Goal: Information Seeking & Learning: Find specific fact

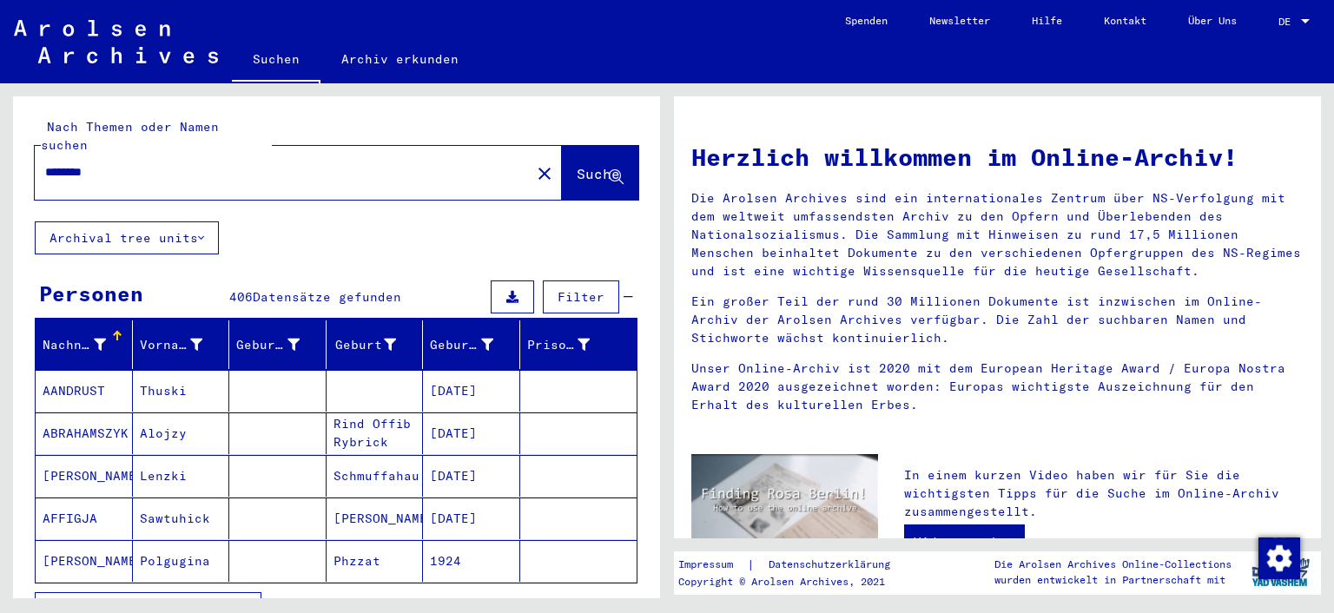
click at [44, 155] on div "********" at bounding box center [272, 172] width 475 height 39
click at [45, 153] on div "********" at bounding box center [272, 172] width 475 height 39
click at [49, 163] on input "********" at bounding box center [277, 172] width 464 height 18
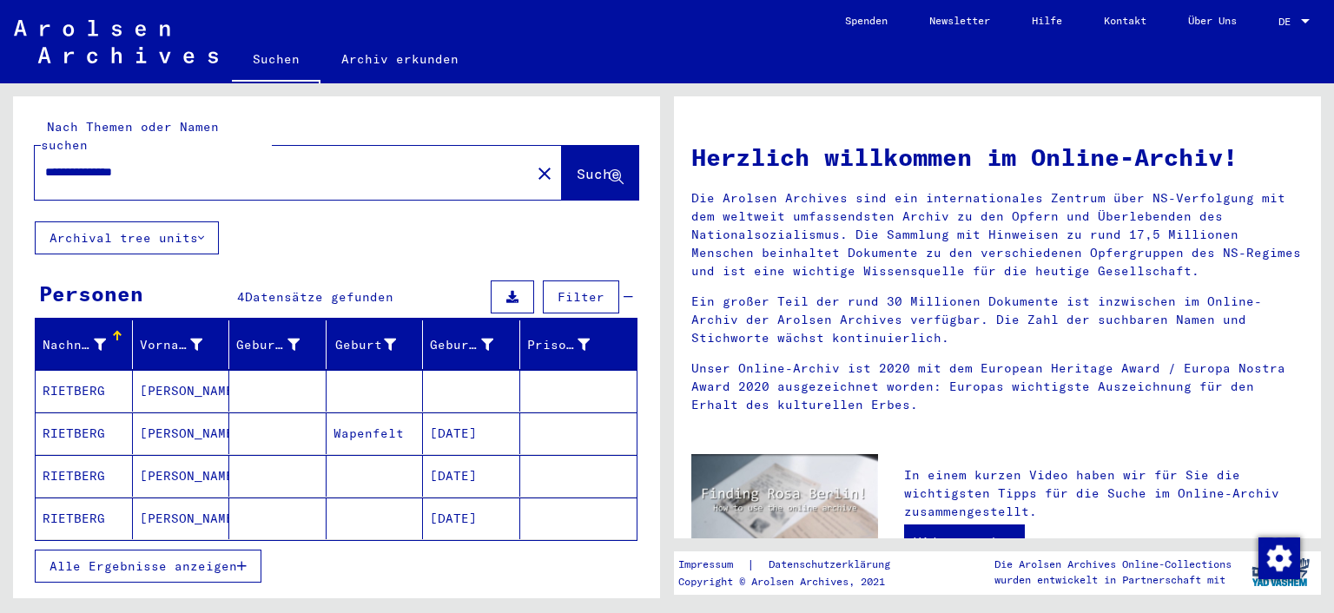
click at [83, 370] on mat-cell "RIETBERG" at bounding box center [84, 391] width 97 height 42
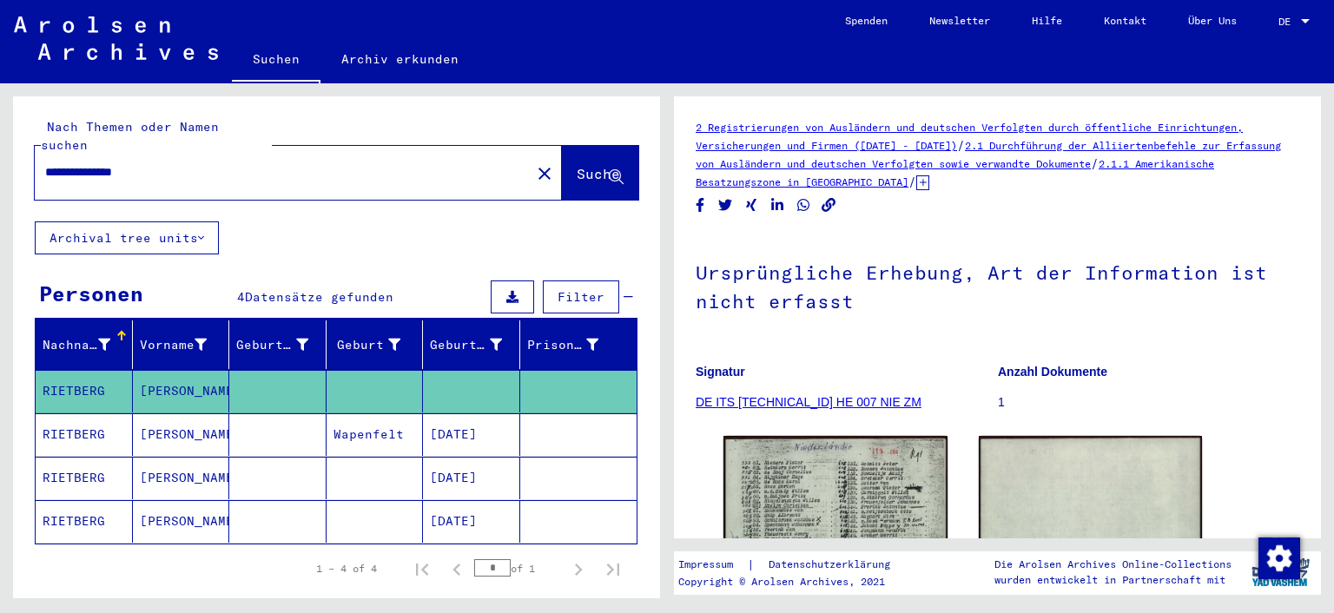
click at [69, 413] on mat-cell "RIETBERG" at bounding box center [84, 434] width 97 height 43
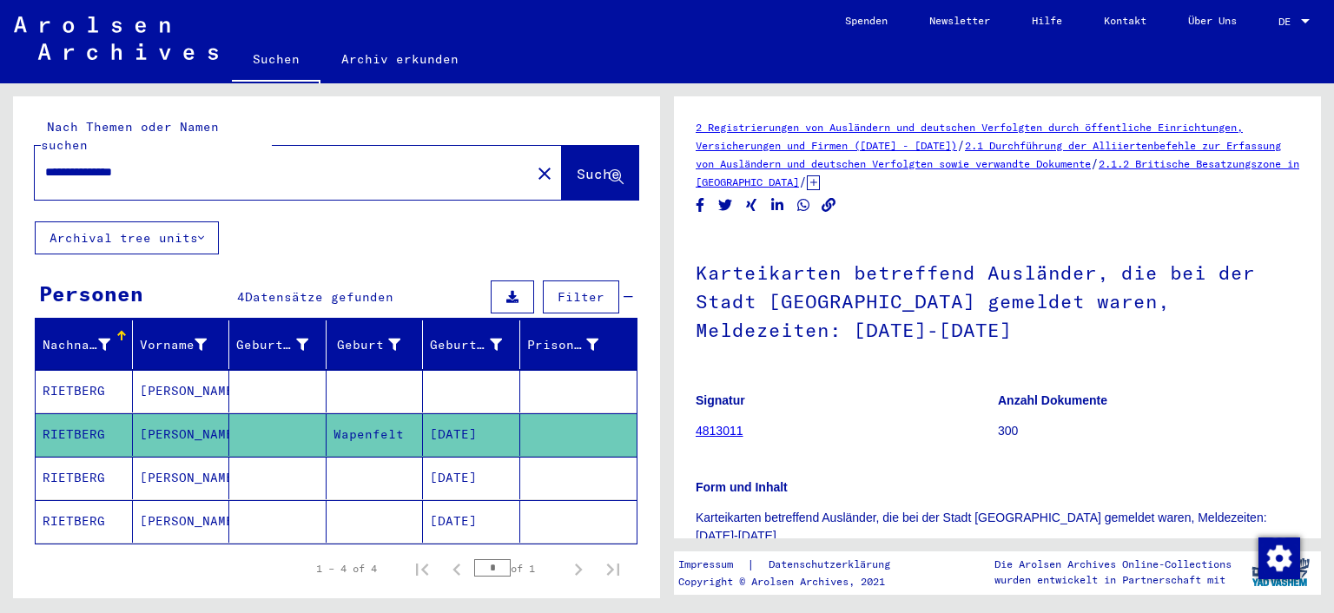
click at [69, 458] on mat-cell "RIETBERG" at bounding box center [84, 478] width 97 height 43
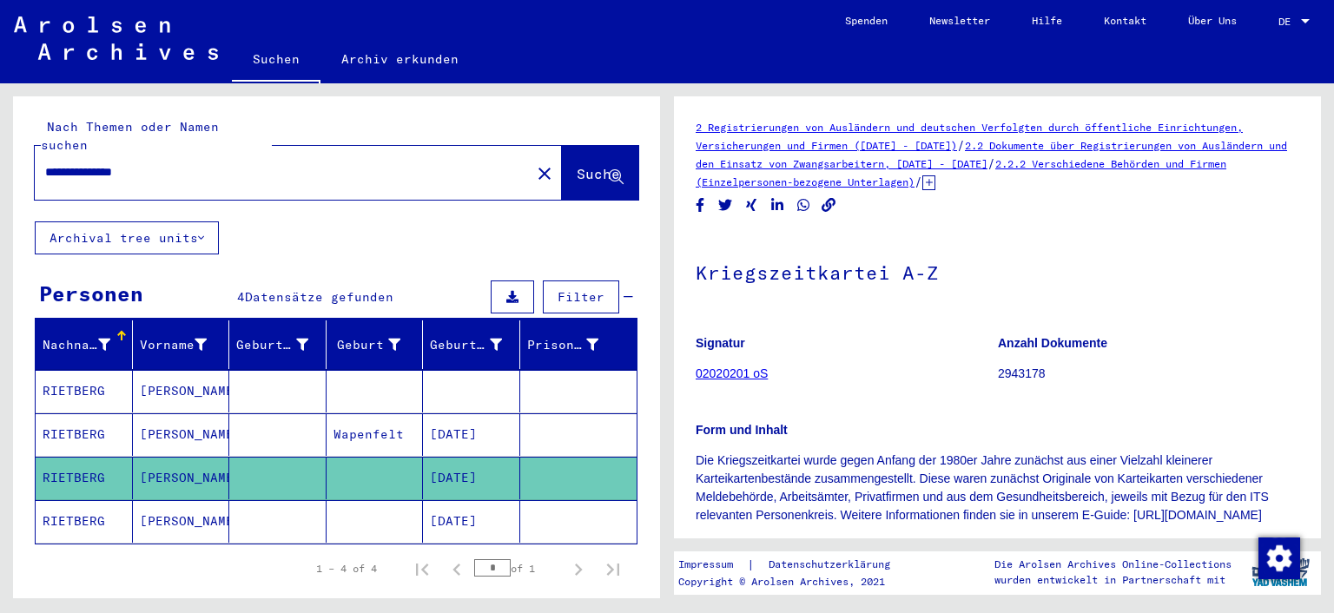
click at [68, 500] on mat-cell "RIETBERG" at bounding box center [84, 521] width 97 height 43
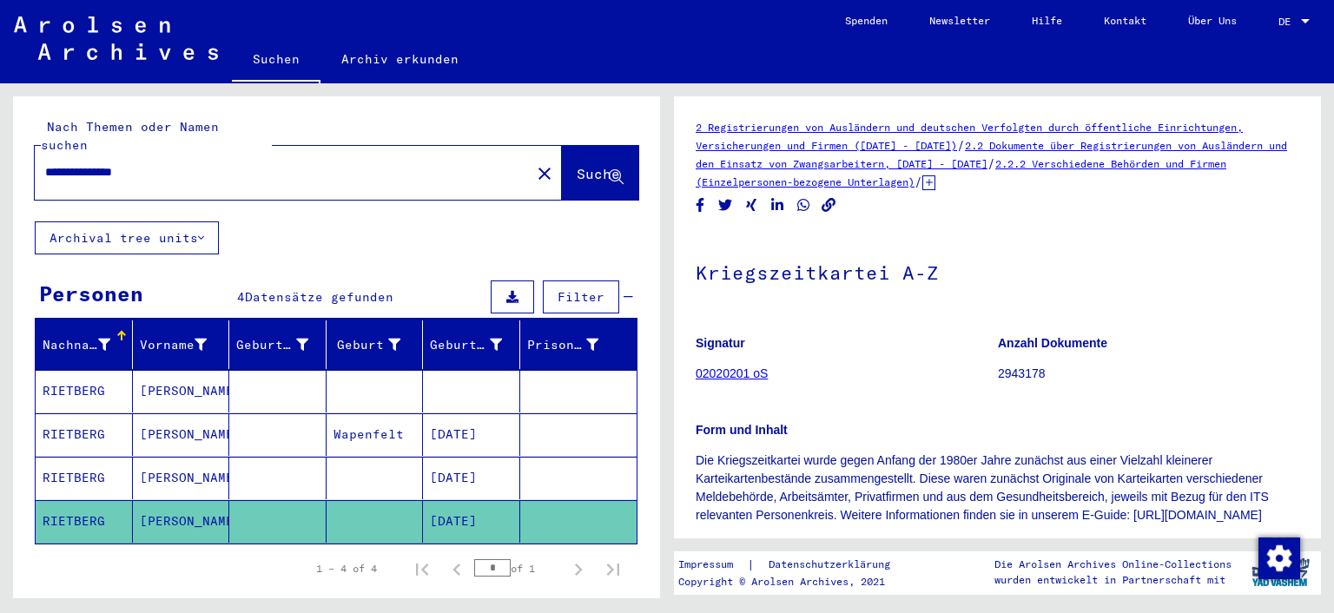
click at [70, 376] on mat-cell "RIETBERG" at bounding box center [84, 391] width 97 height 43
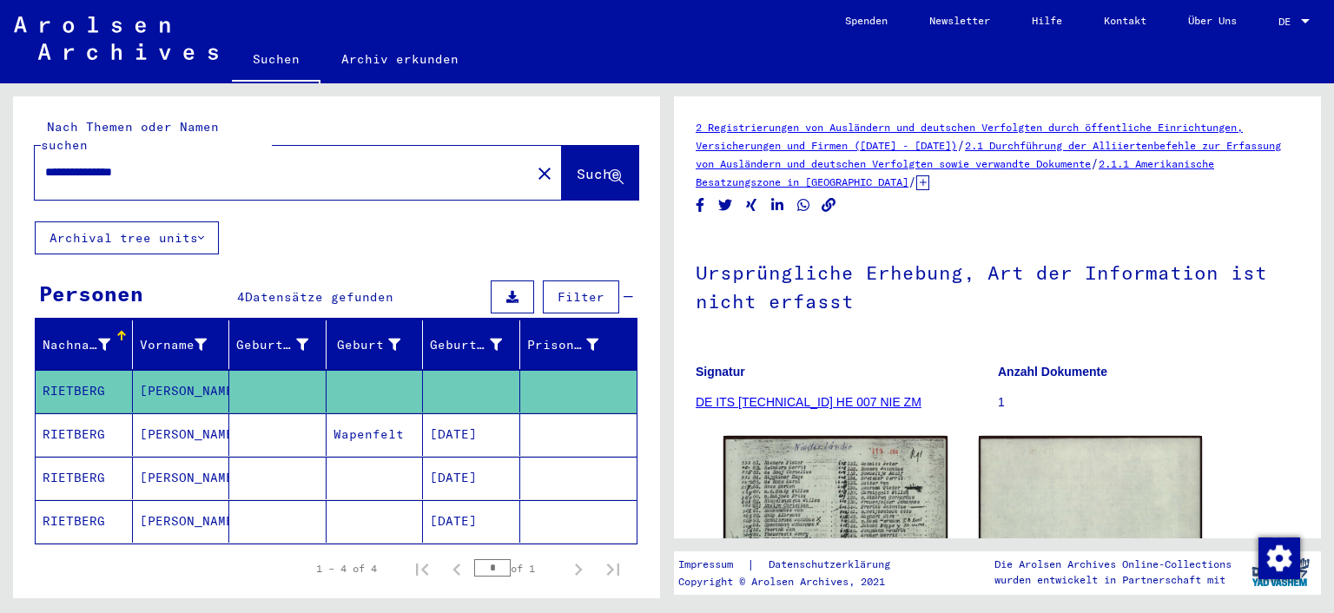
click at [95, 163] on input "**********" at bounding box center [282, 172] width 475 height 18
click at [122, 163] on input "********" at bounding box center [282, 172] width 475 height 18
type input "*"
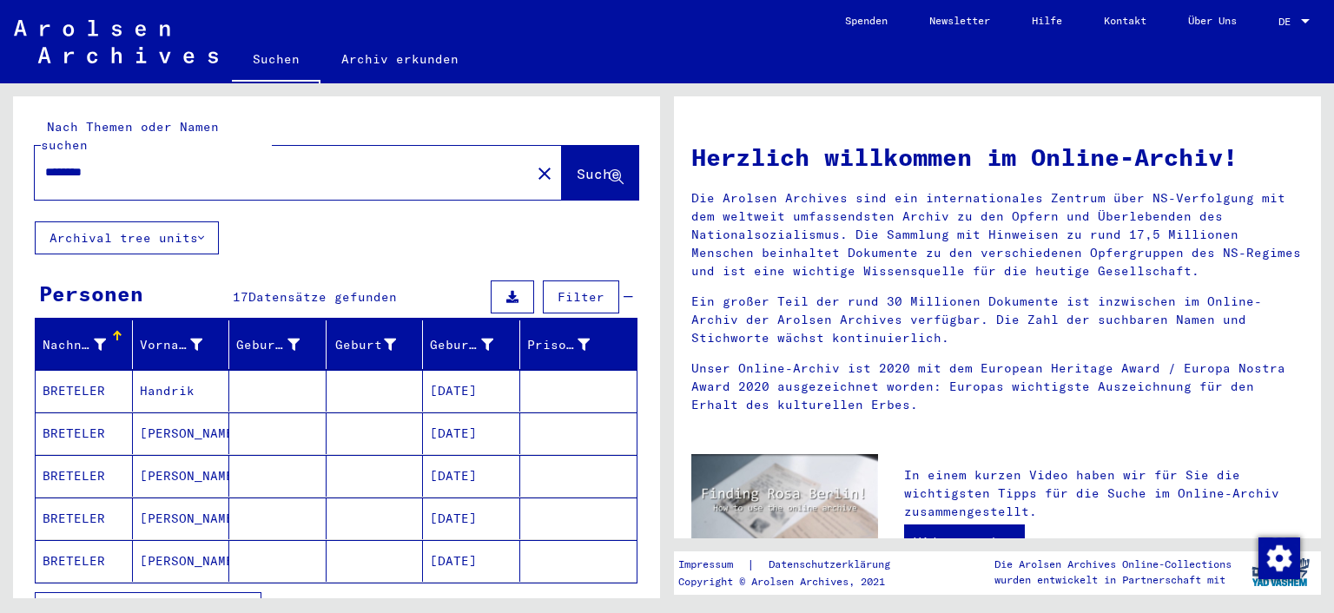
click at [195, 601] on span "Alle Ergebnisse anzeigen" at bounding box center [143, 609] width 188 height 16
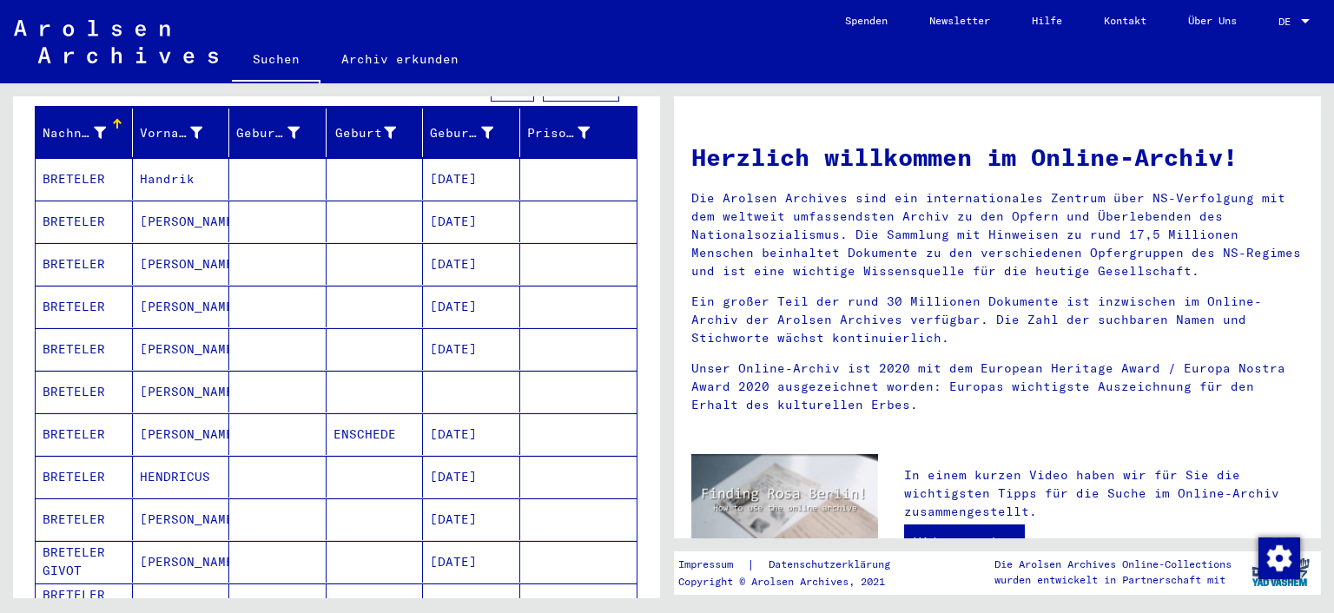
scroll to position [229, 0]
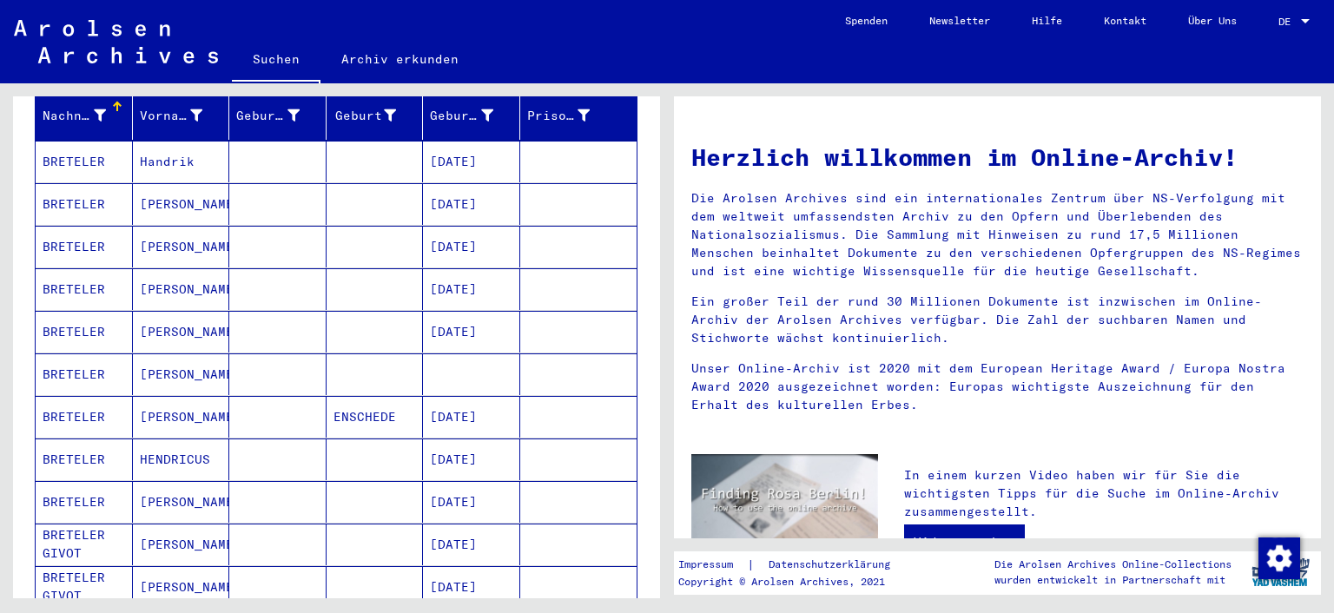
click at [73, 357] on mat-cell "BRETELER" at bounding box center [84, 374] width 97 height 42
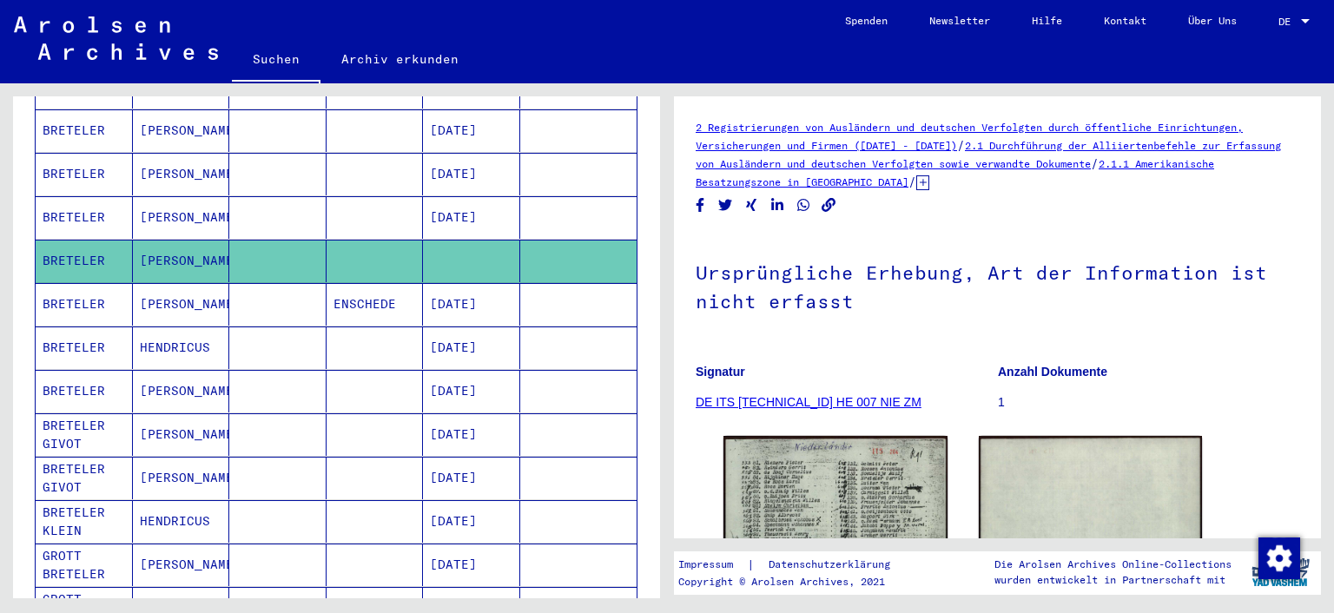
scroll to position [341, 0]
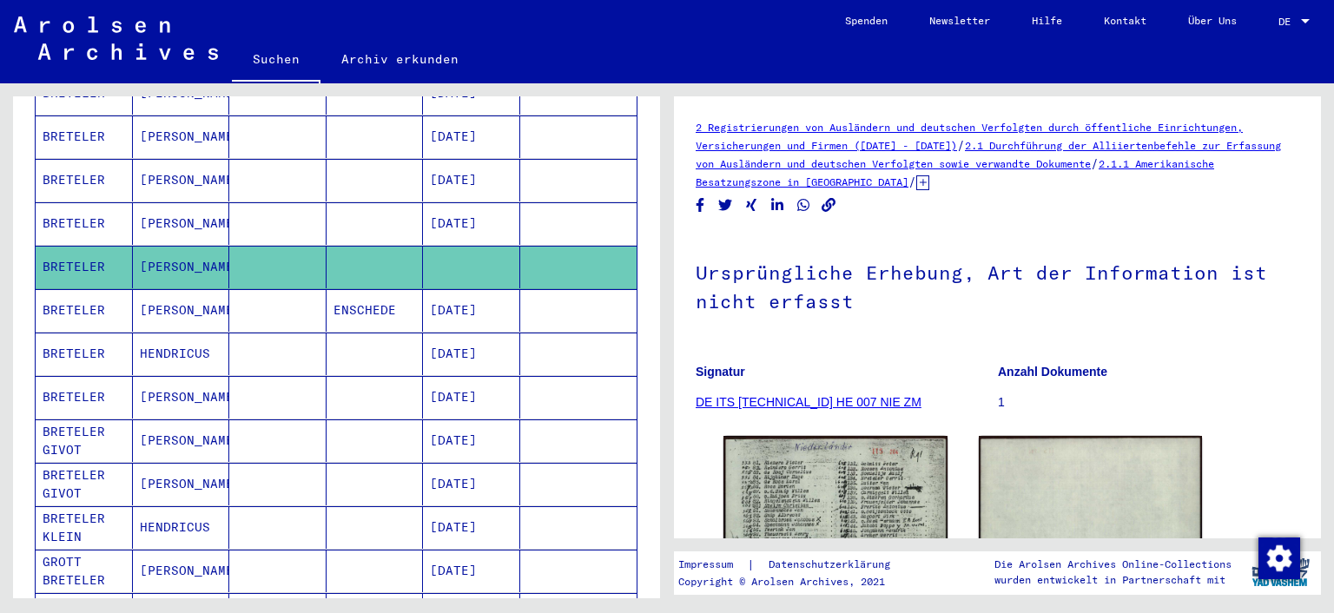
click at [73, 289] on mat-cell "BRETELER" at bounding box center [84, 310] width 97 height 43
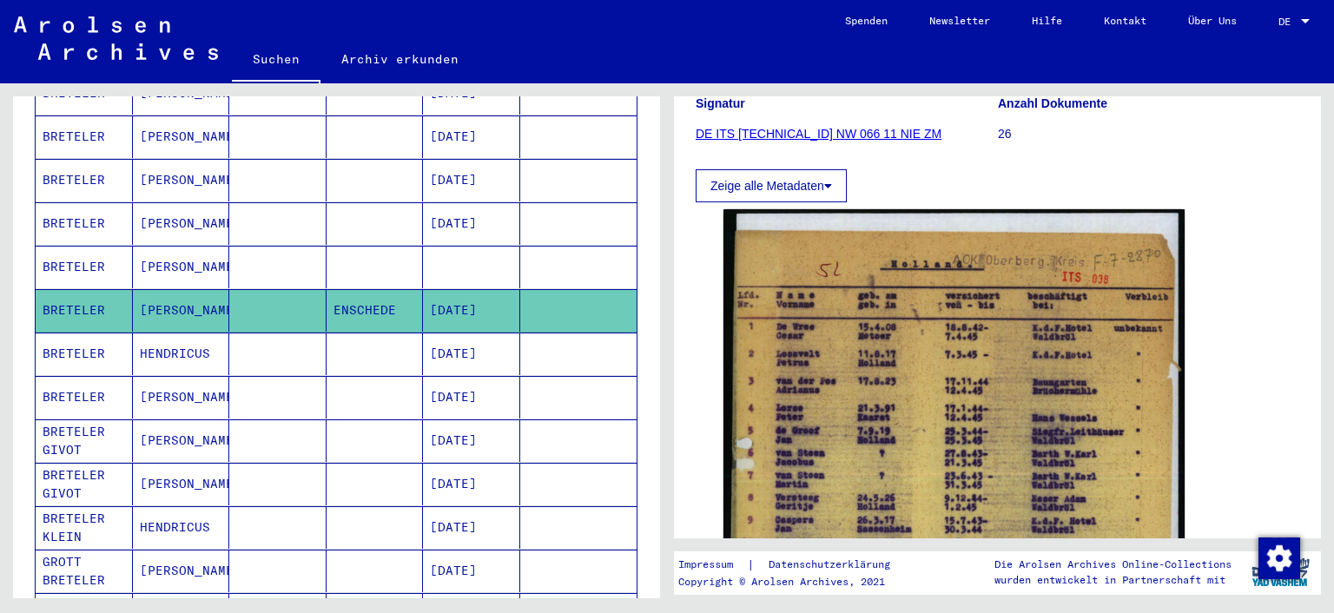
scroll to position [292, 0]
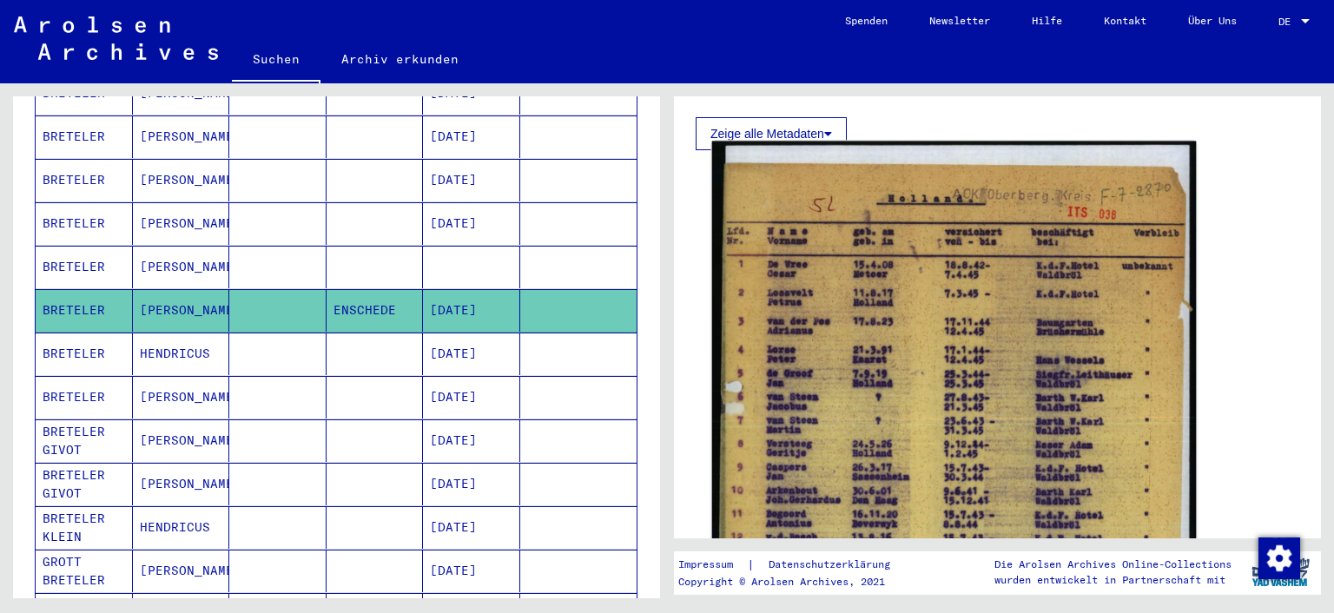
click at [926, 444] on img at bounding box center [954, 473] width 484 height 663
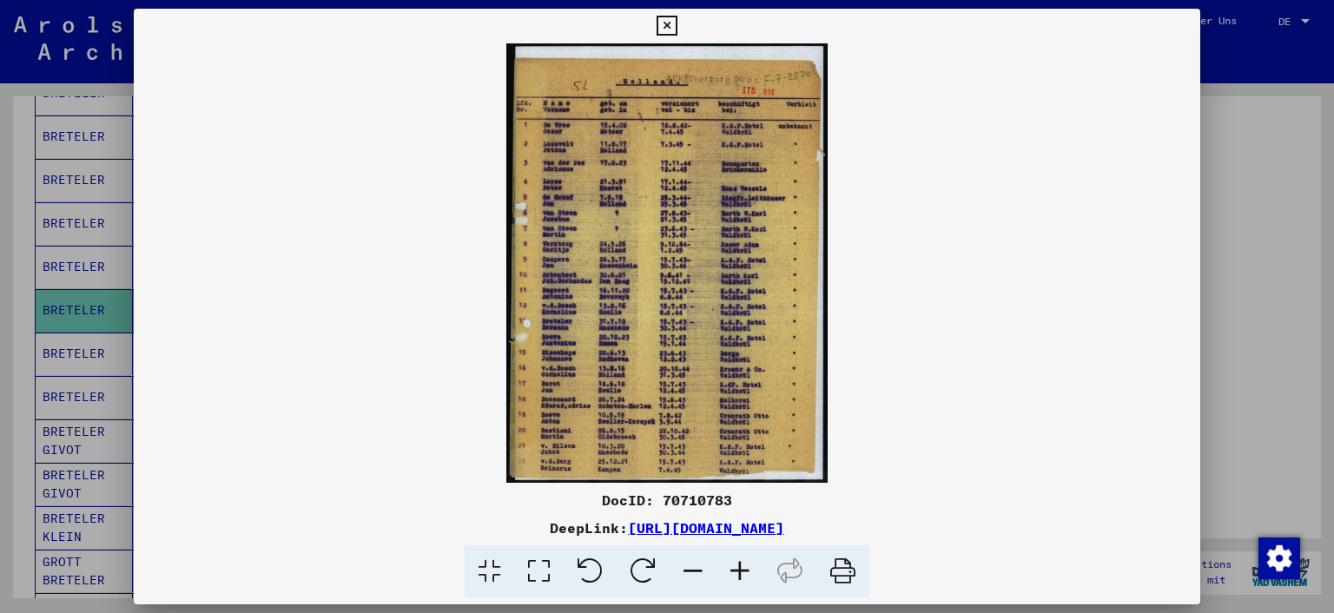
click at [536, 565] on icon at bounding box center [538, 571] width 49 height 53
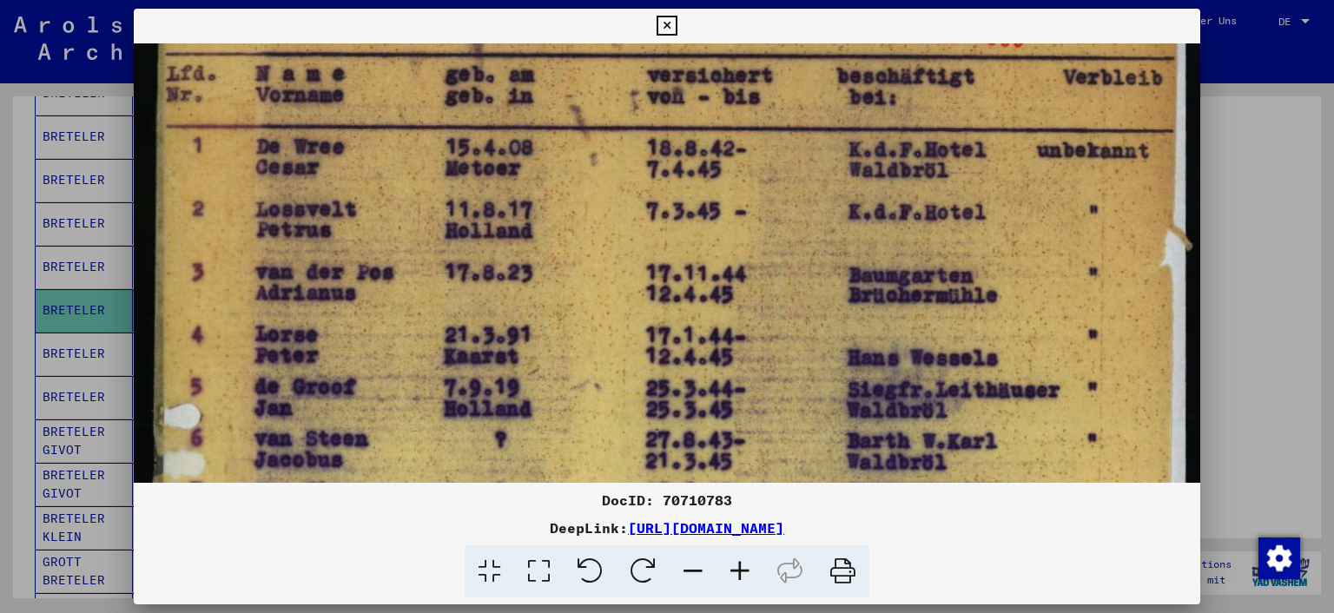
drag, startPoint x: 535, startPoint y: 403, endPoint x: 574, endPoint y: 239, distance: 168.7
click at [574, 239] on img at bounding box center [667, 606] width 1067 height 1462
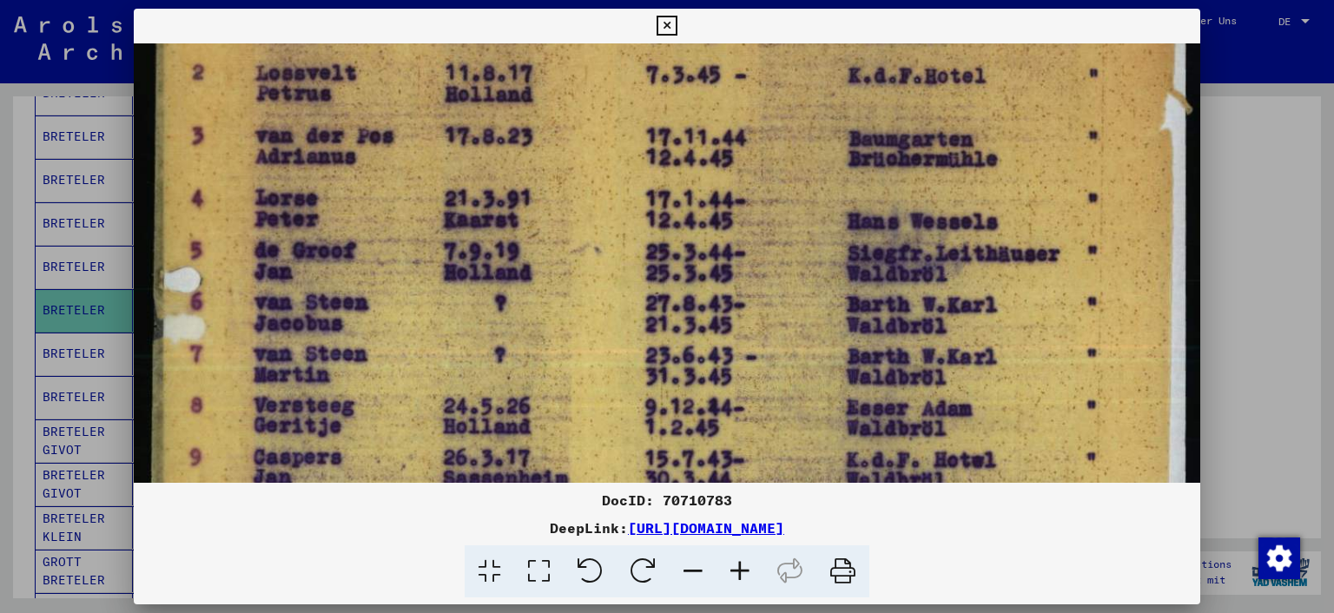
drag, startPoint x: 573, startPoint y: 418, endPoint x: 587, endPoint y: 287, distance: 131.0
click at [587, 287] on img at bounding box center [667, 470] width 1067 height 1462
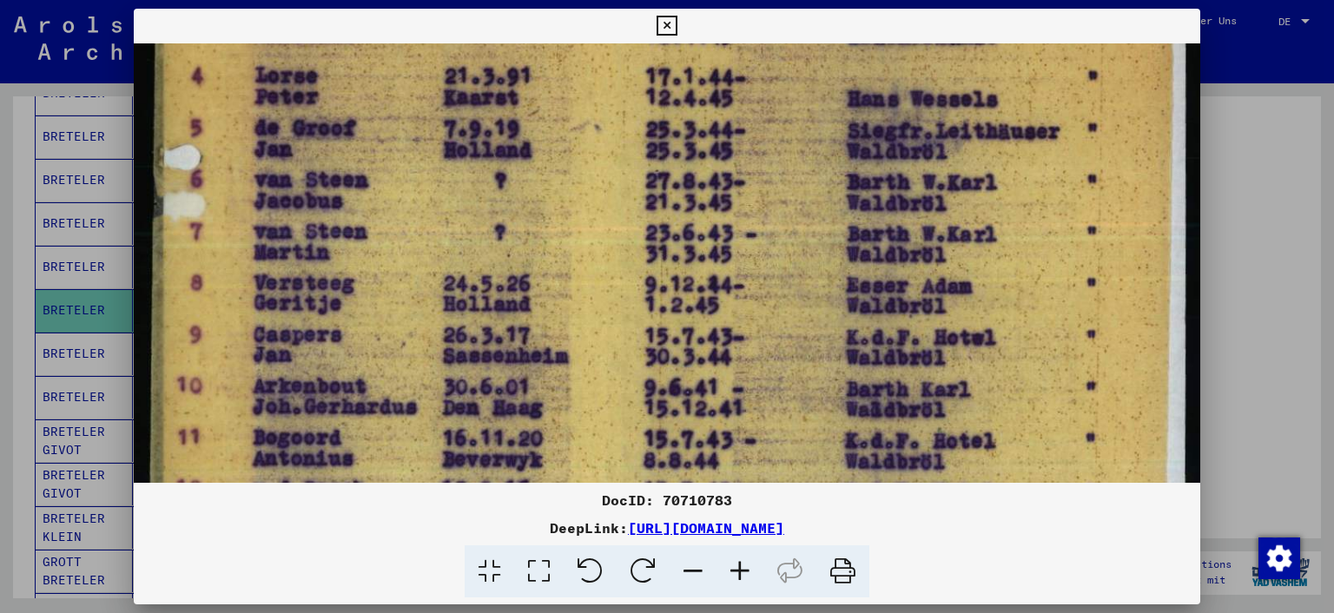
scroll to position [430, 0]
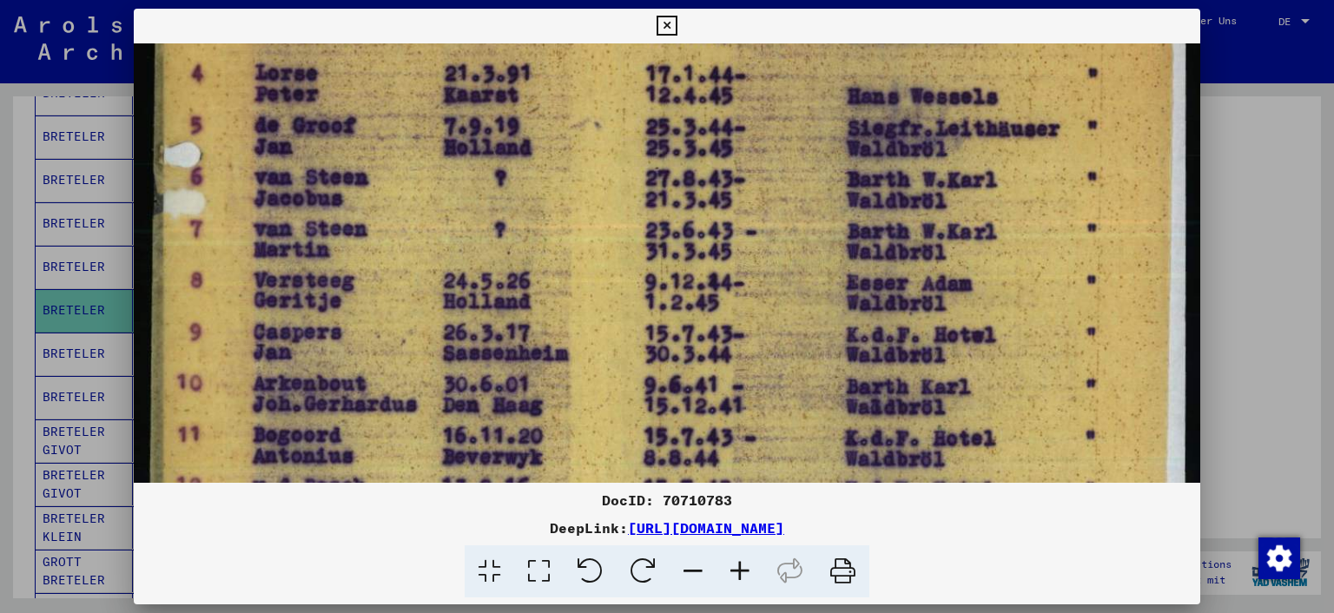
drag, startPoint x: 579, startPoint y: 418, endPoint x: 580, endPoint y: 294, distance: 123.3
click at [580, 294] on img at bounding box center [667, 345] width 1067 height 1462
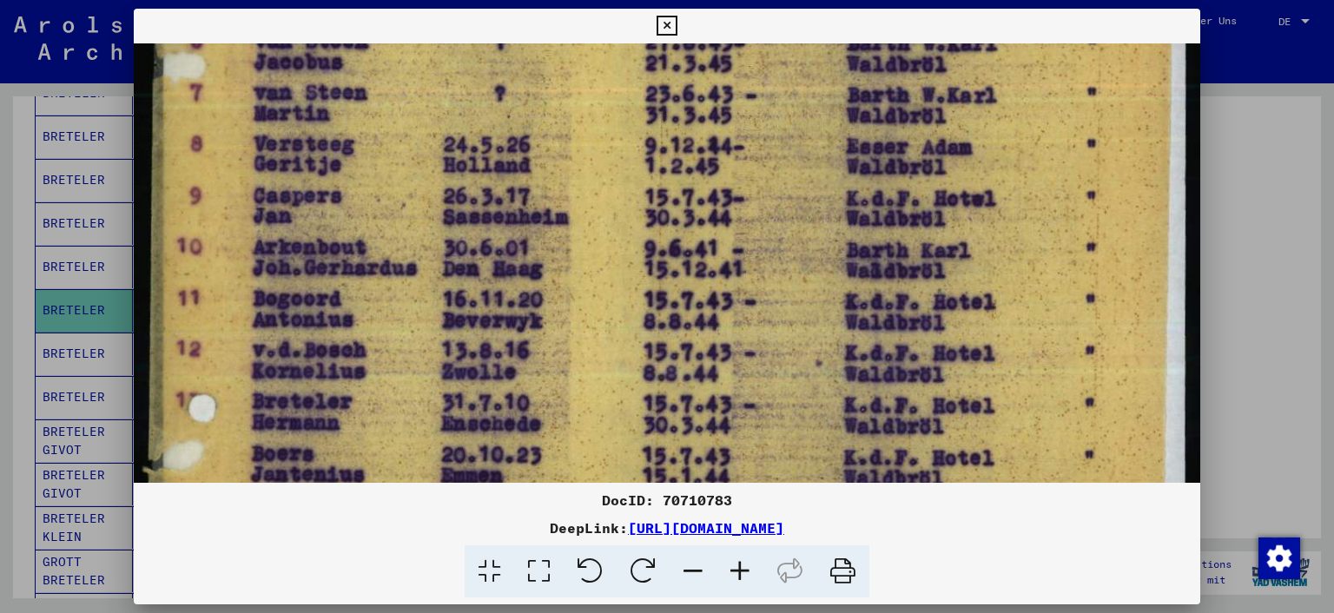
drag, startPoint x: 583, startPoint y: 409, endPoint x: 576, endPoint y: 277, distance: 132.2
click at [576, 277] on img at bounding box center [667, 208] width 1067 height 1462
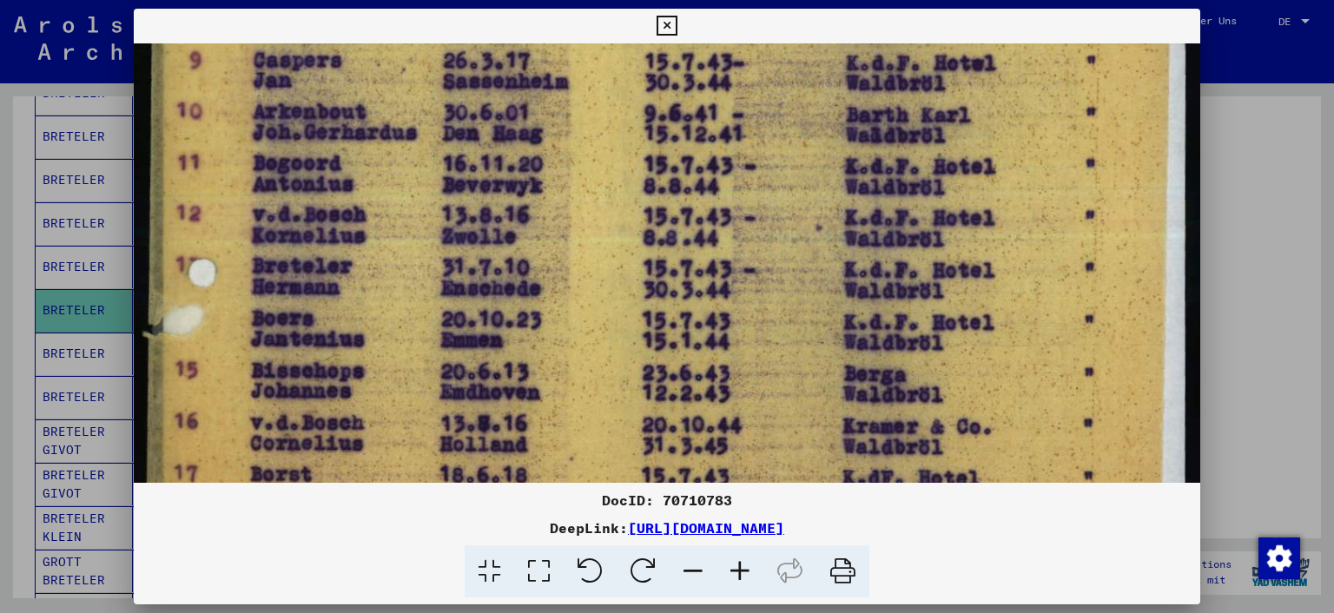
scroll to position [707, 0]
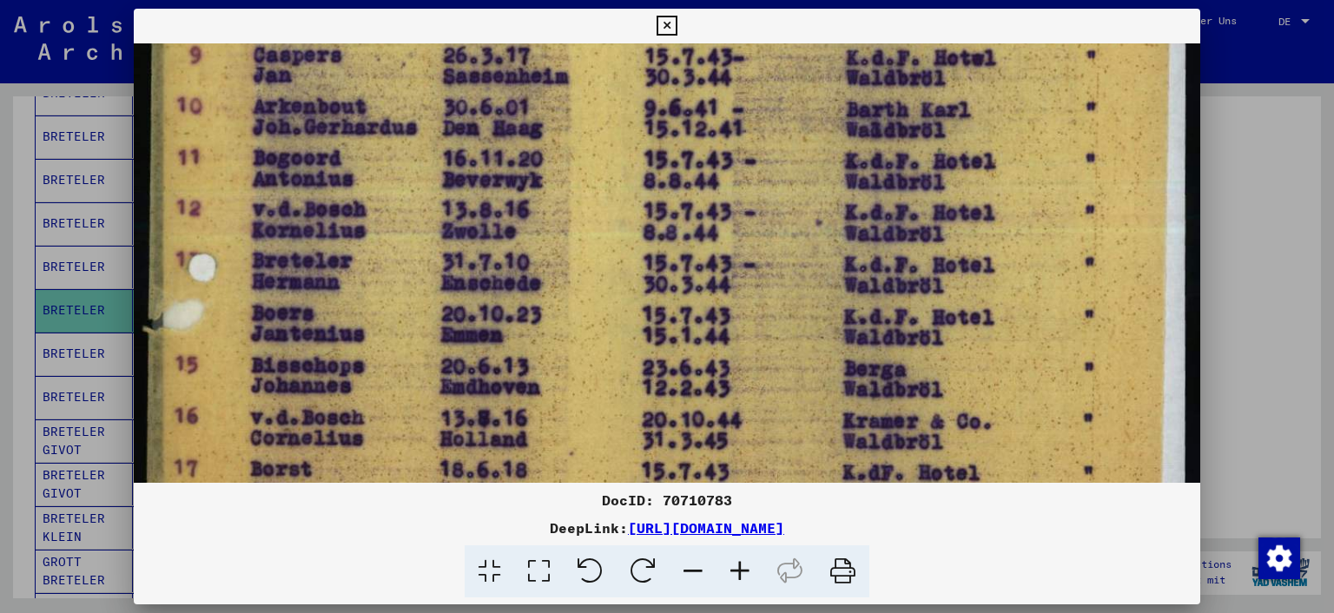
drag, startPoint x: 592, startPoint y: 398, endPoint x: 583, endPoint y: 260, distance: 137.5
click at [583, 260] on img at bounding box center [667, 68] width 1067 height 1462
click at [583, 366] on img at bounding box center [667, 68] width 1067 height 1462
click at [666, 27] on icon at bounding box center [666, 26] width 20 height 21
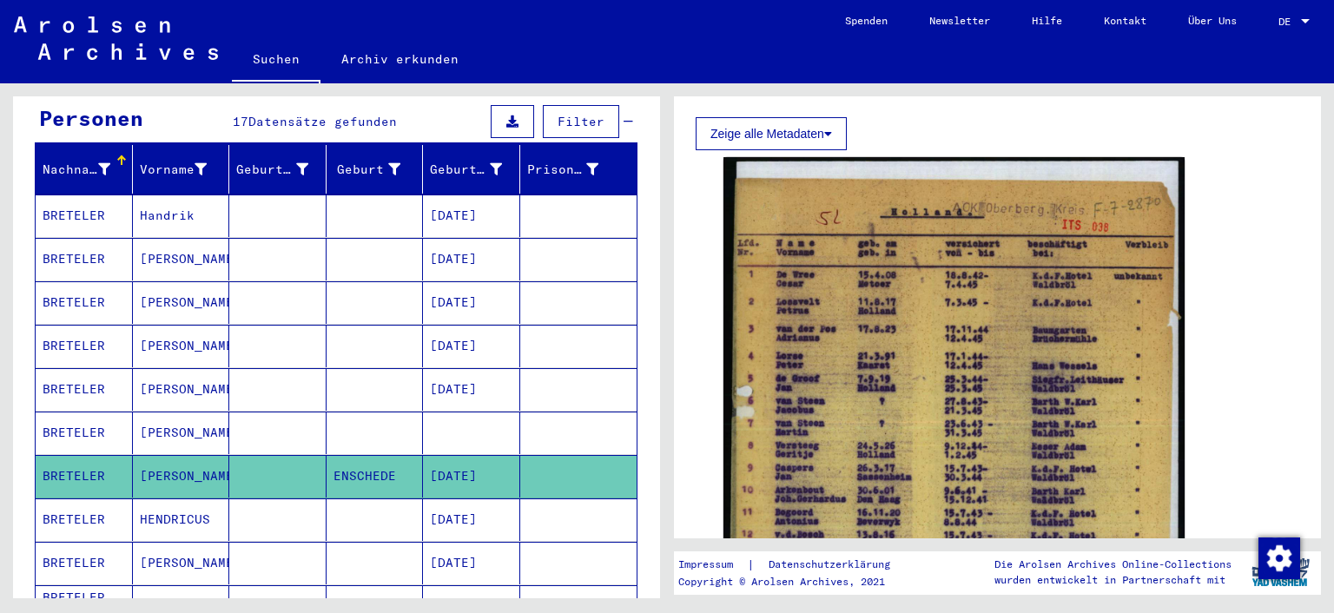
scroll to position [0, 0]
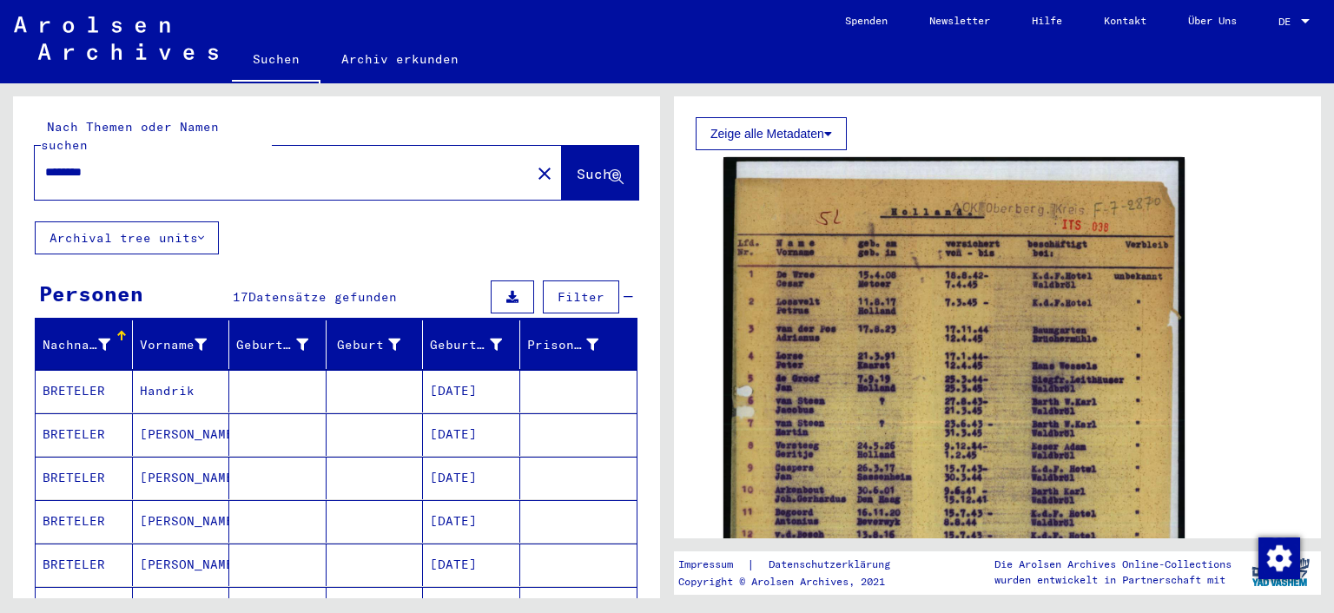
click at [122, 163] on input "********" at bounding box center [282, 172] width 475 height 18
type input "*"
type input "**********"
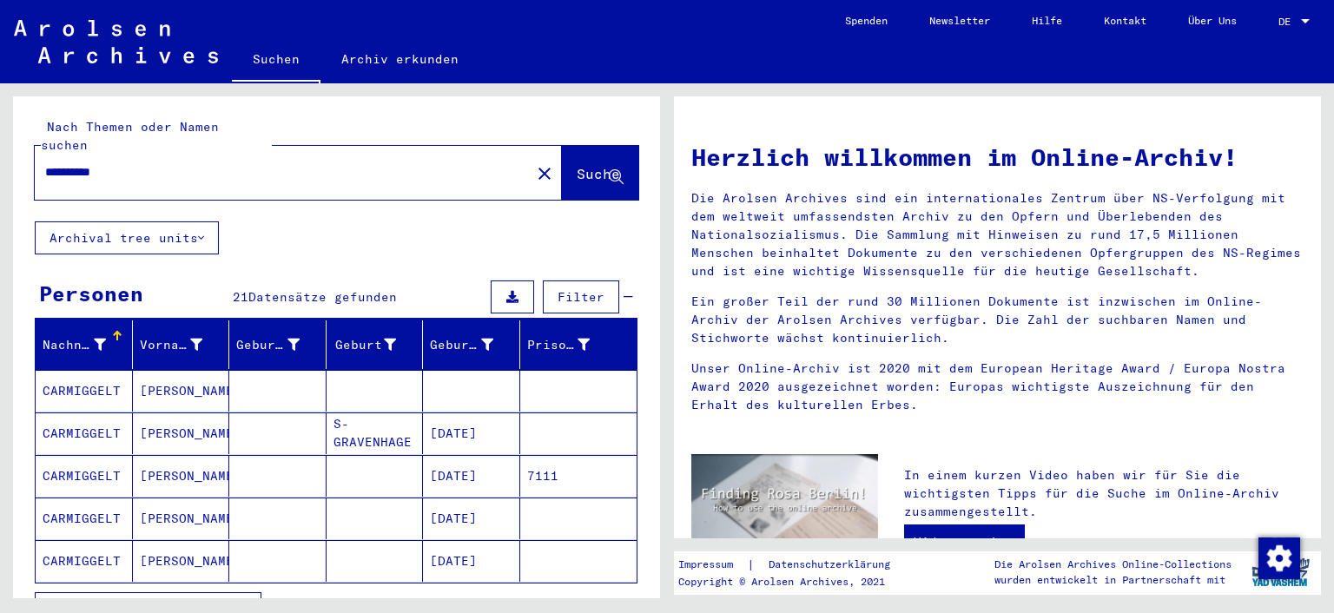
click at [191, 601] on span "Alle Ergebnisse anzeigen" at bounding box center [143, 609] width 188 height 16
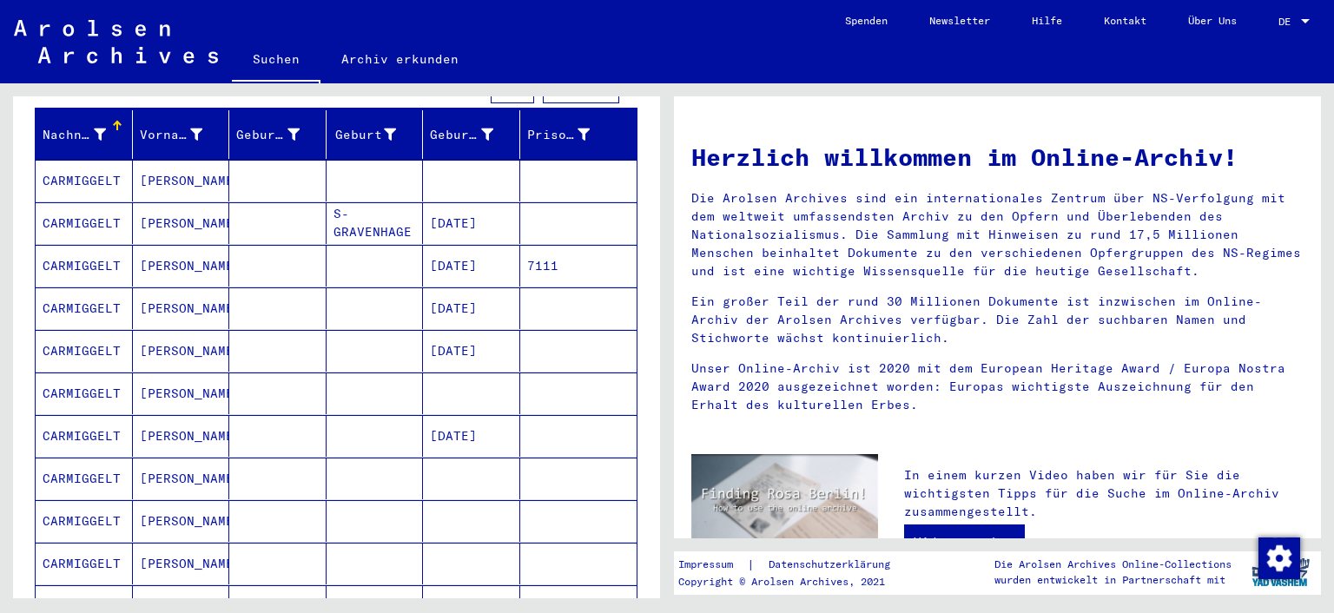
scroll to position [219, 0]
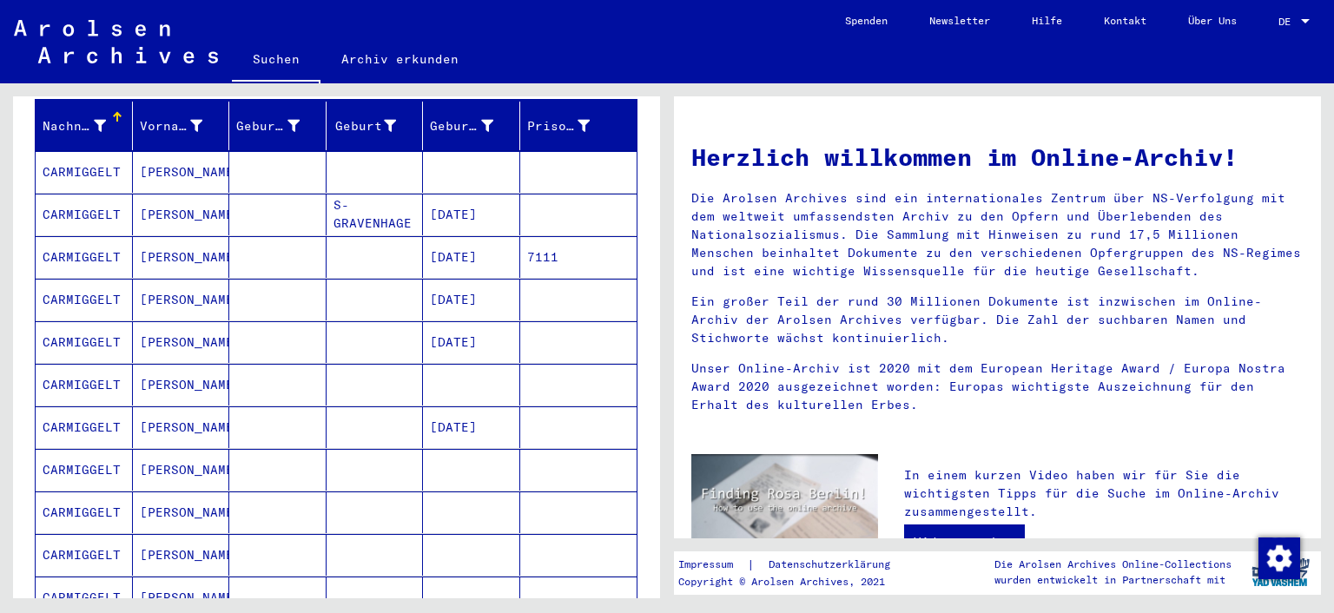
click at [73, 364] on mat-cell "CARMIGGELT" at bounding box center [84, 385] width 97 height 42
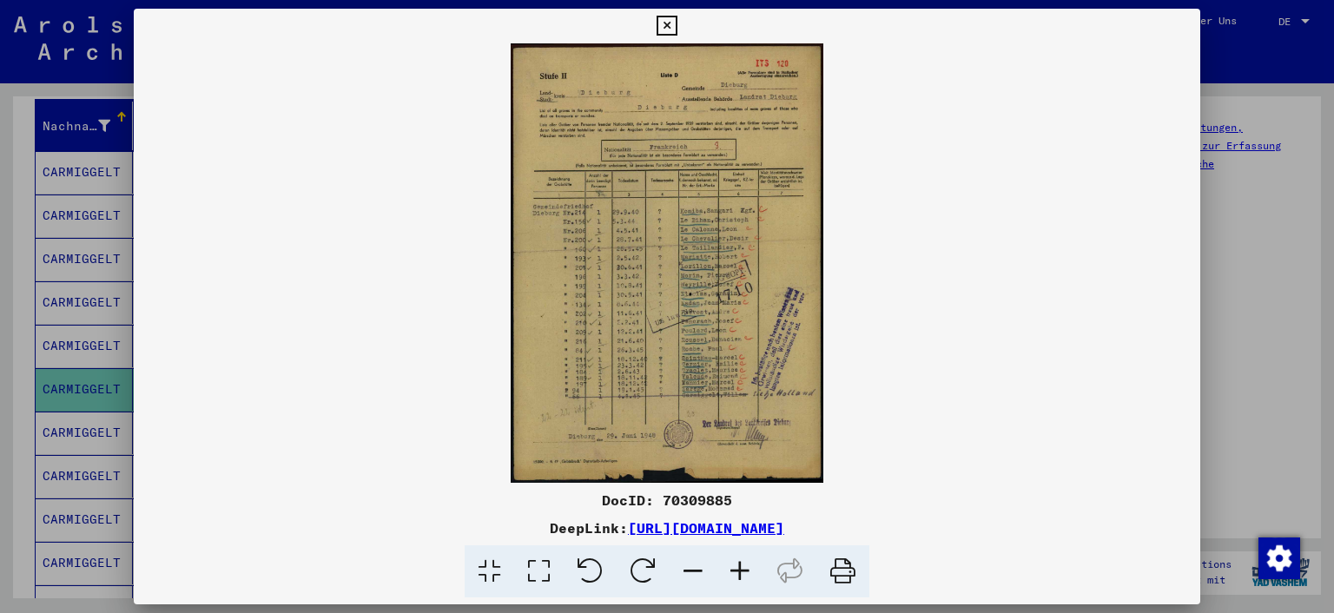
click at [609, 308] on img at bounding box center [667, 262] width 1067 height 439
click at [531, 575] on icon at bounding box center [538, 571] width 49 height 53
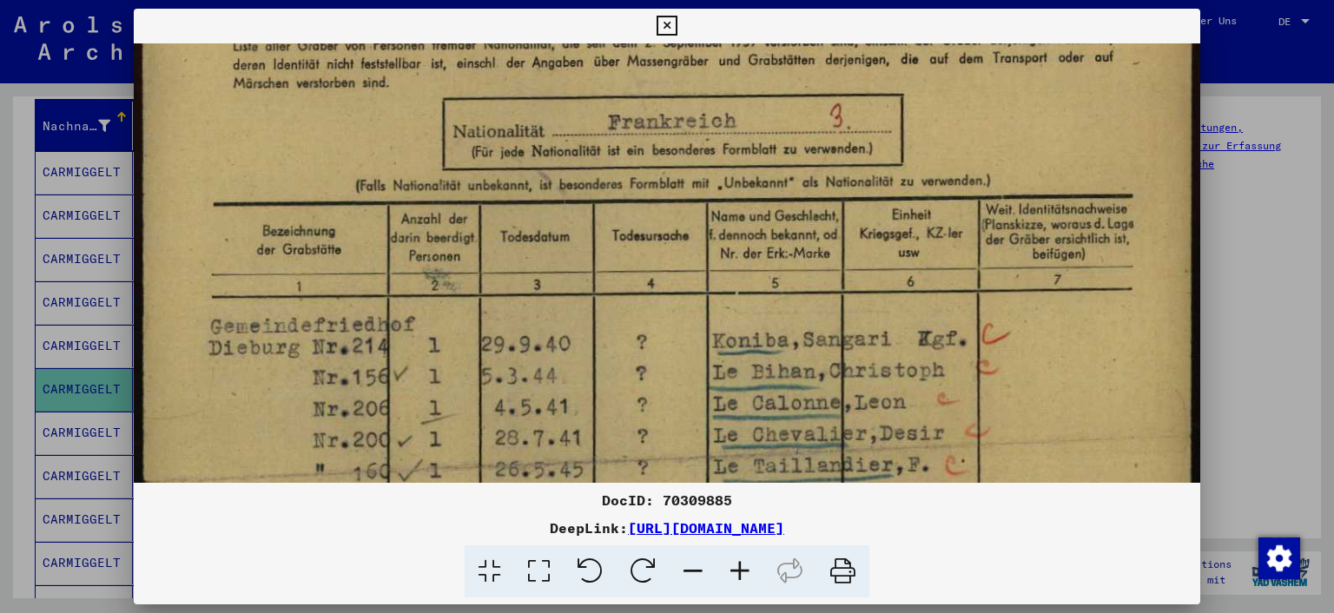
scroll to position [281, 0]
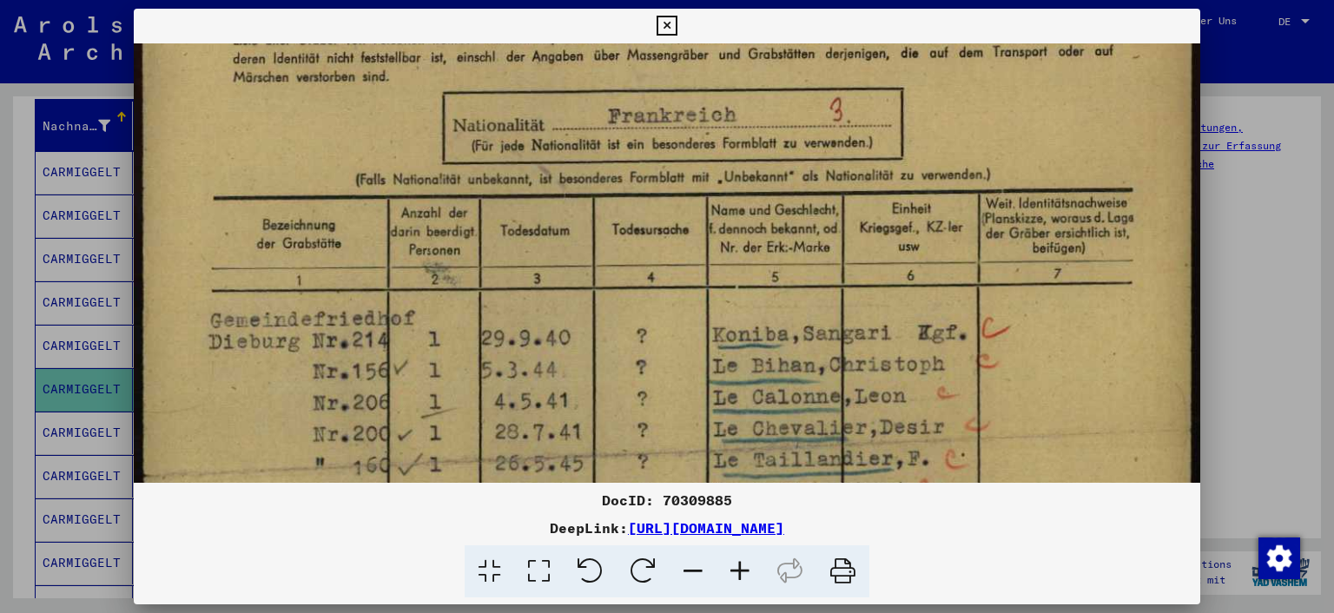
drag, startPoint x: 639, startPoint y: 346, endPoint x: 685, endPoint y: 69, distance: 281.6
click at [685, 69] on img at bounding box center [667, 512] width 1067 height 1501
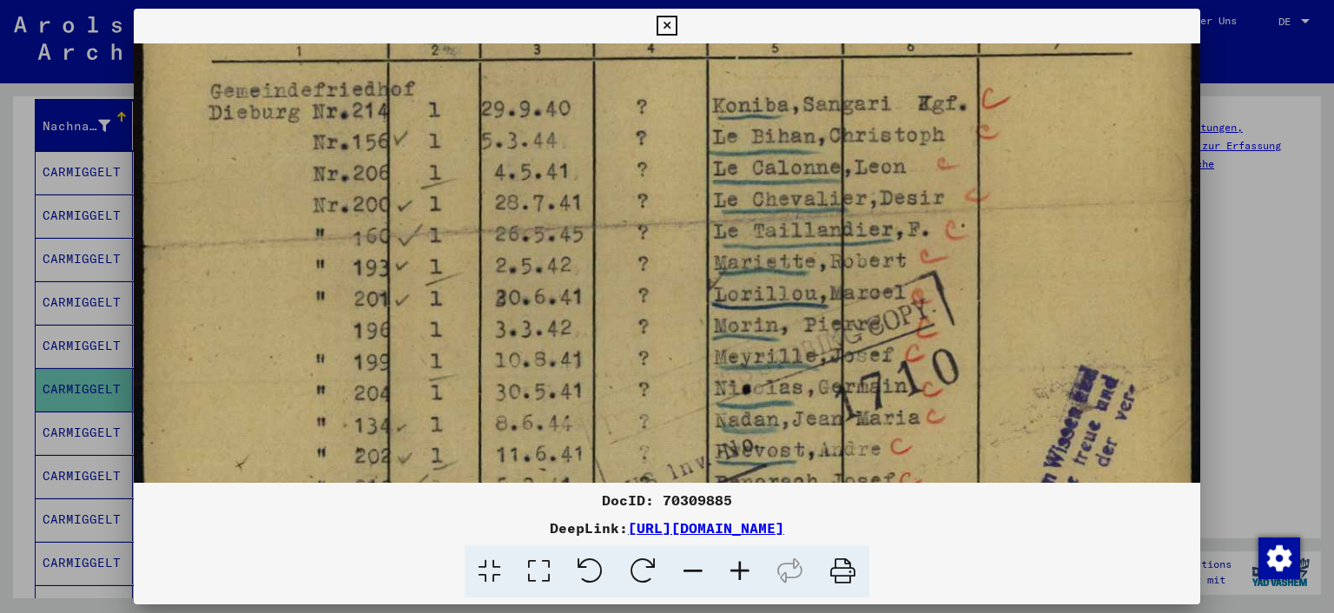
drag, startPoint x: 636, startPoint y: 283, endPoint x: 639, endPoint y: 96, distance: 186.7
click at [645, 58] on img at bounding box center [667, 283] width 1067 height 1501
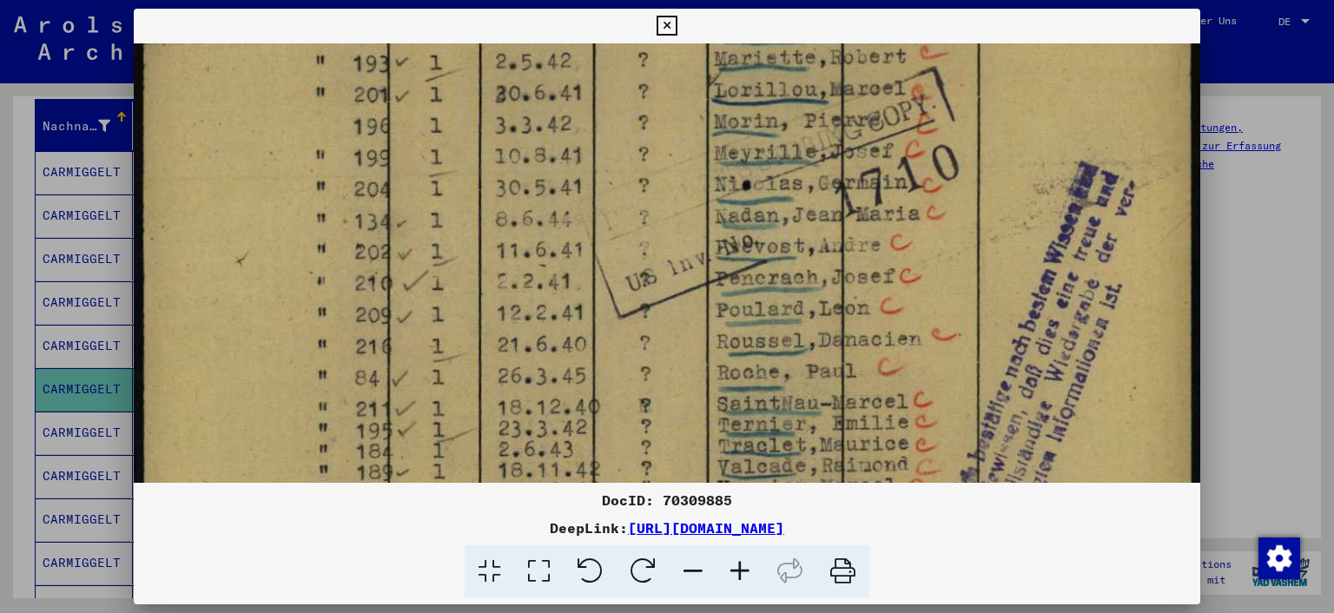
drag, startPoint x: 612, startPoint y: 301, endPoint x: 644, endPoint y: 103, distance: 200.5
click at [644, 103] on img at bounding box center [667, 79] width 1067 height 1501
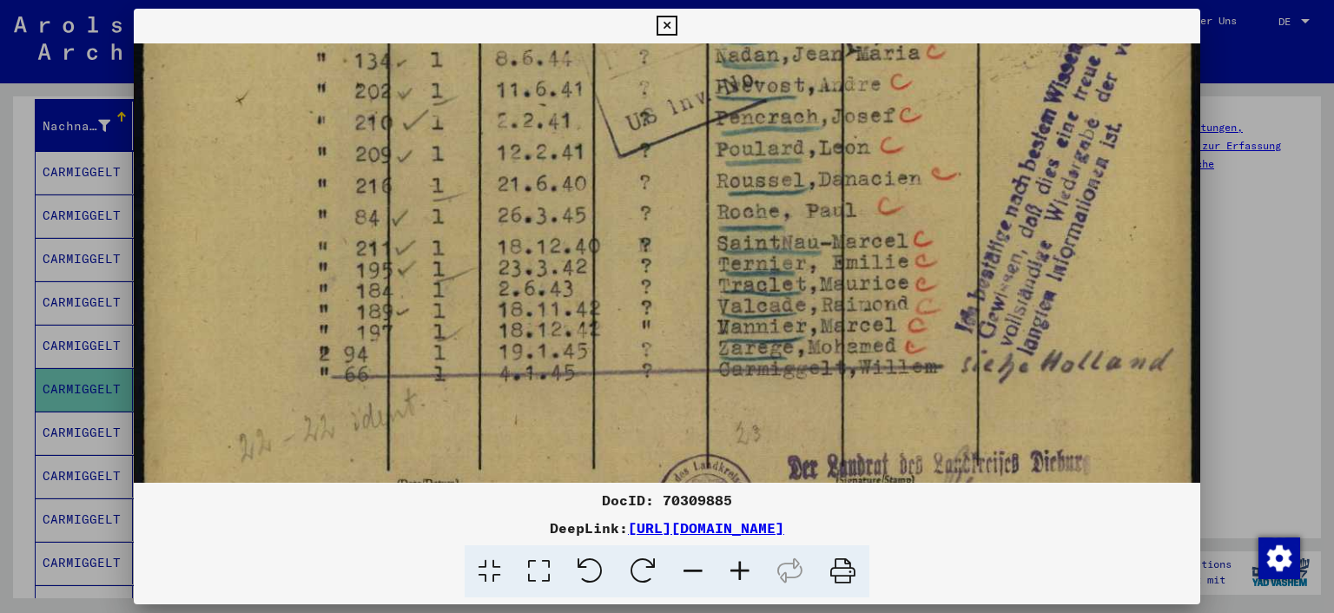
scroll to position [876, 0]
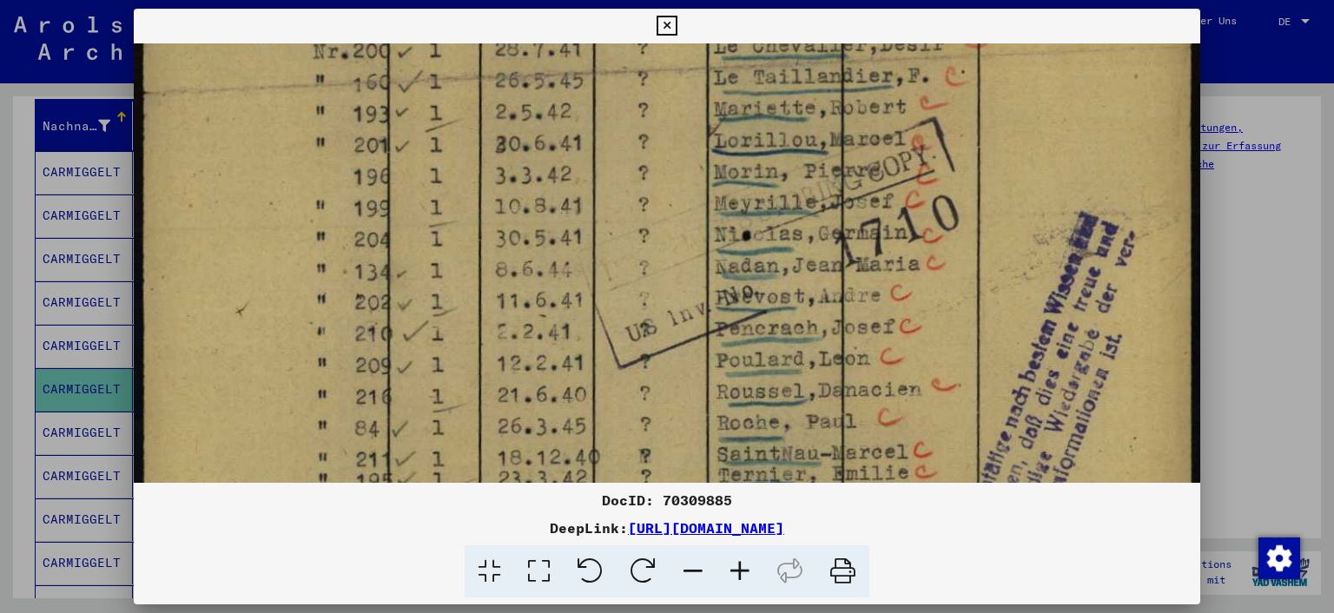
drag, startPoint x: 631, startPoint y: 315, endPoint x: 618, endPoint y: 387, distance: 73.2
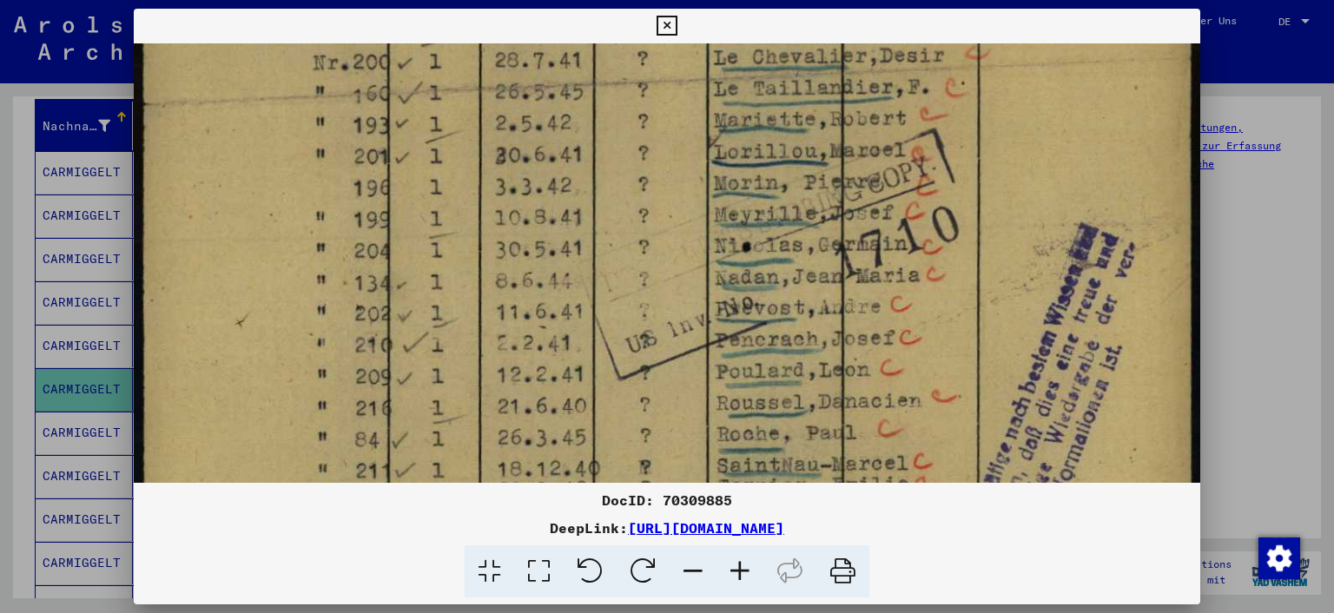
click at [618, 387] on img at bounding box center [667, 141] width 1067 height 1501
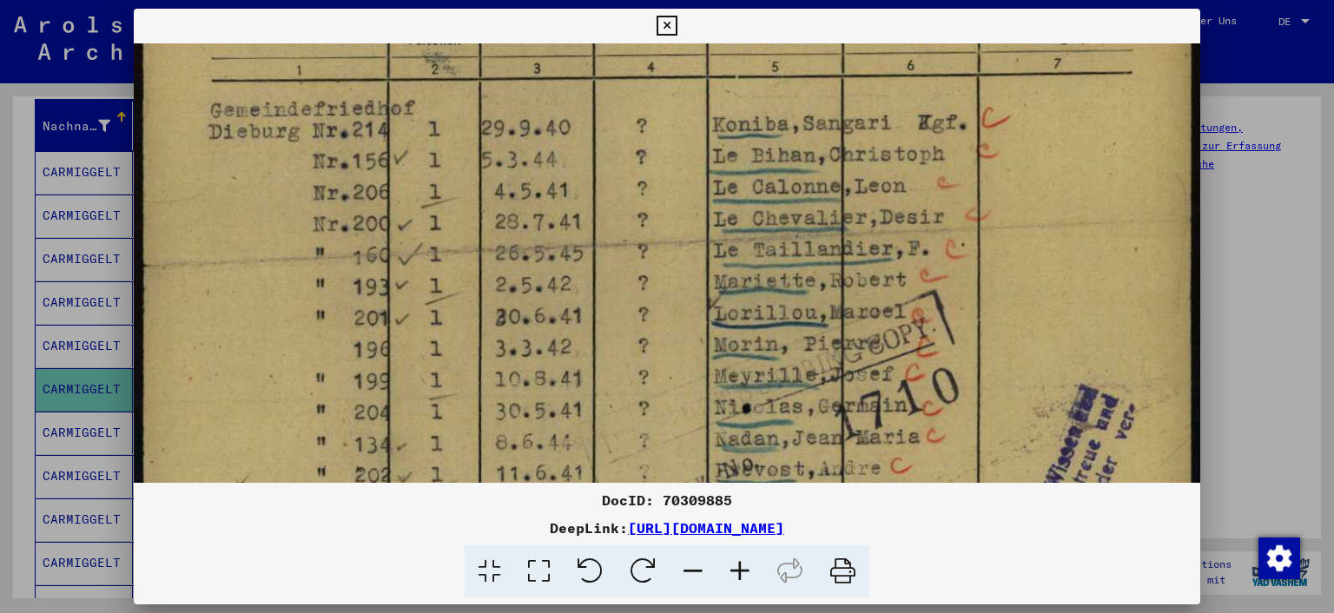
drag, startPoint x: 623, startPoint y: 113, endPoint x: 629, endPoint y: 286, distance: 172.9
click at [629, 286] on img at bounding box center [667, 302] width 1067 height 1501
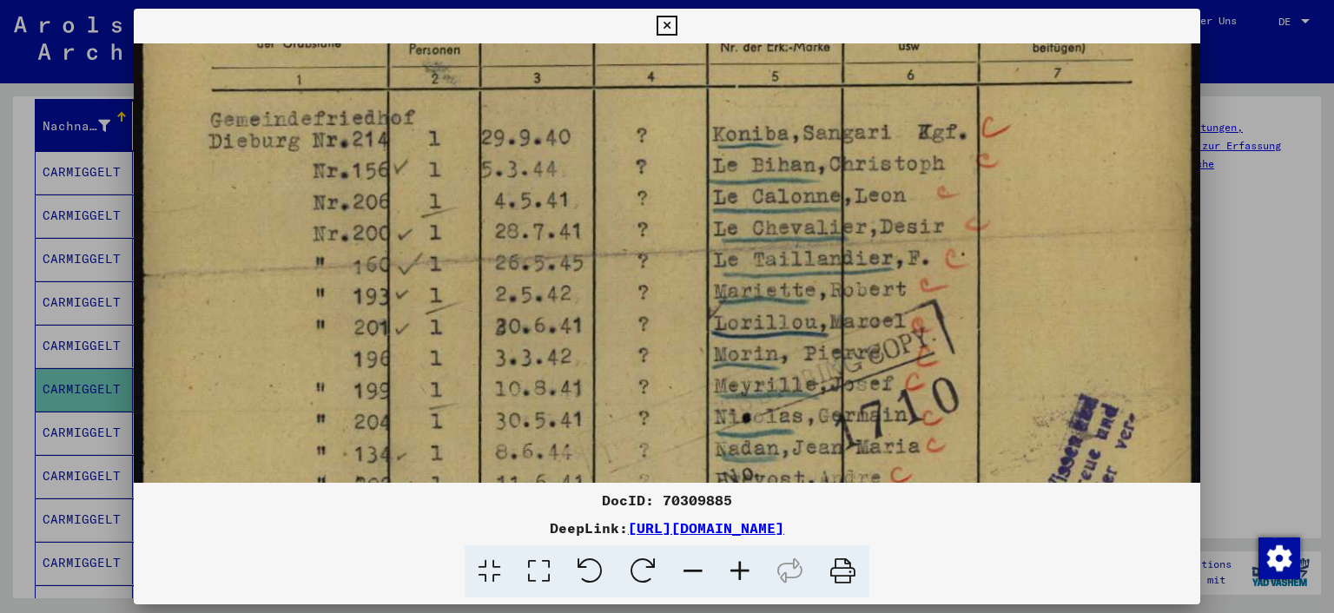
click at [664, 25] on icon at bounding box center [666, 26] width 20 height 21
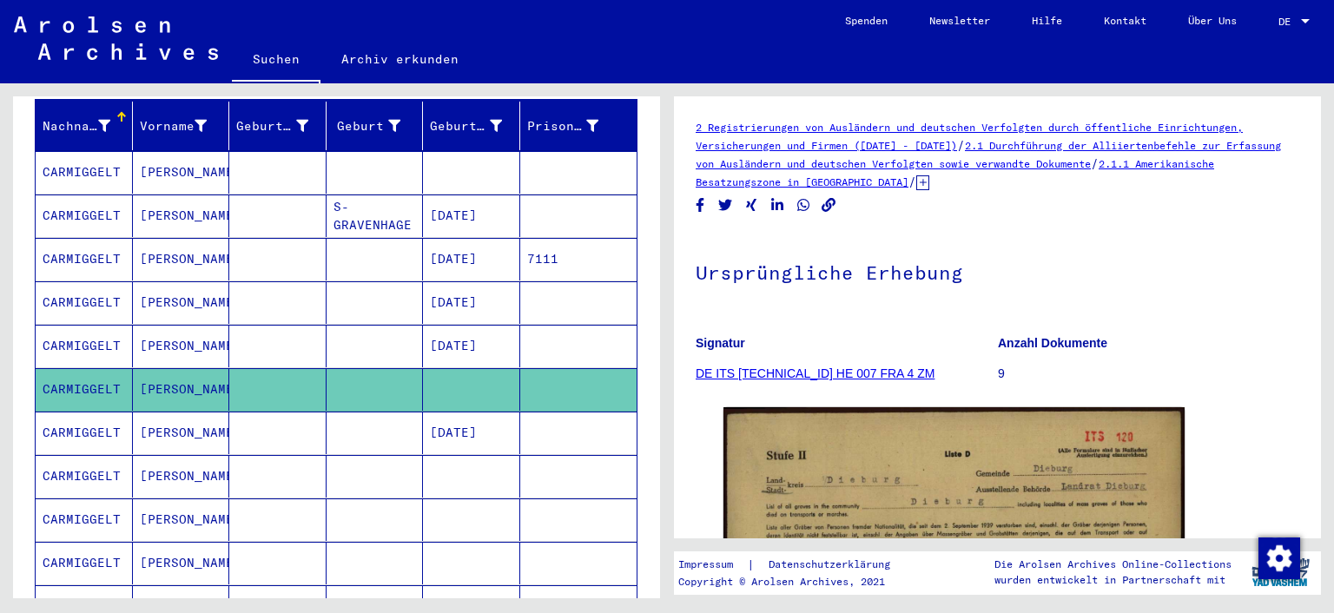
click at [77, 412] on mat-cell "CARMIGGELT" at bounding box center [84, 433] width 97 height 43
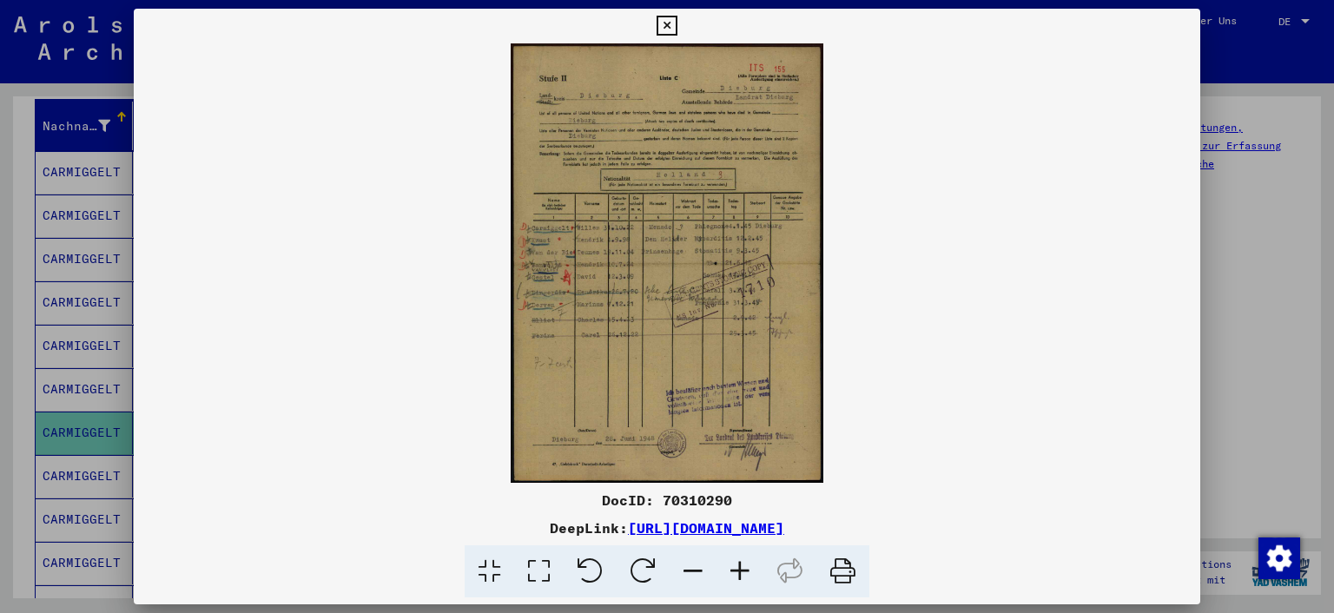
click at [539, 569] on icon at bounding box center [538, 571] width 49 height 53
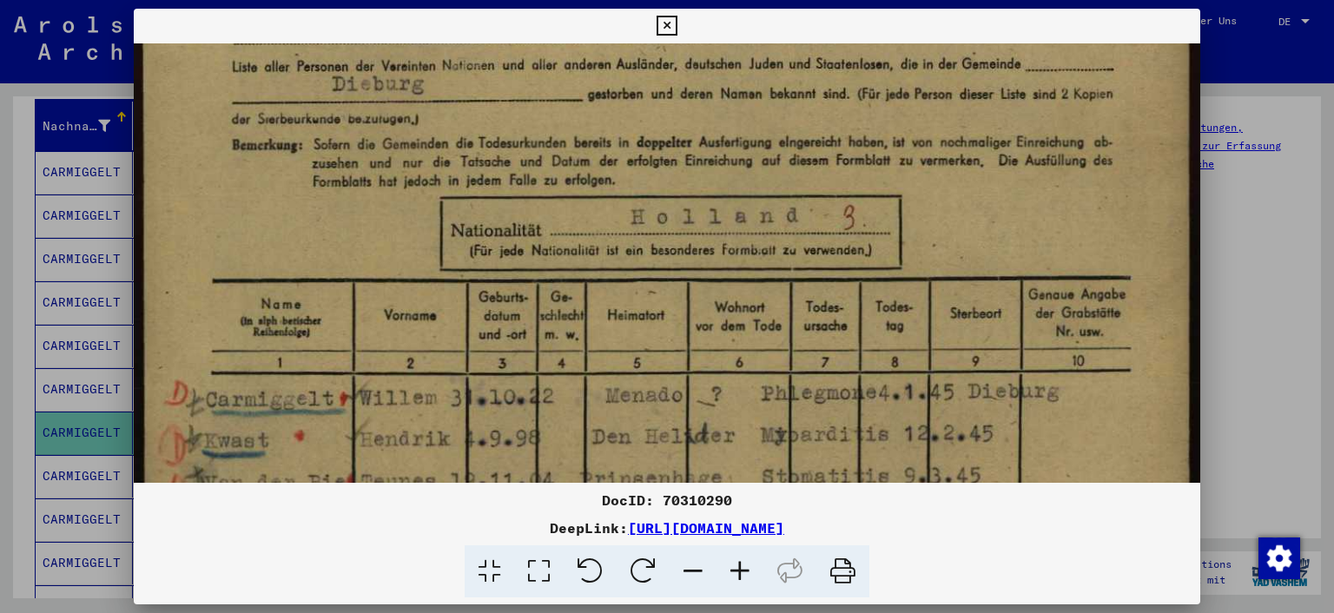
drag, startPoint x: 620, startPoint y: 385, endPoint x: 649, endPoint y: 111, distance: 275.1
click at [649, 111] on img at bounding box center [667, 518] width 1067 height 1499
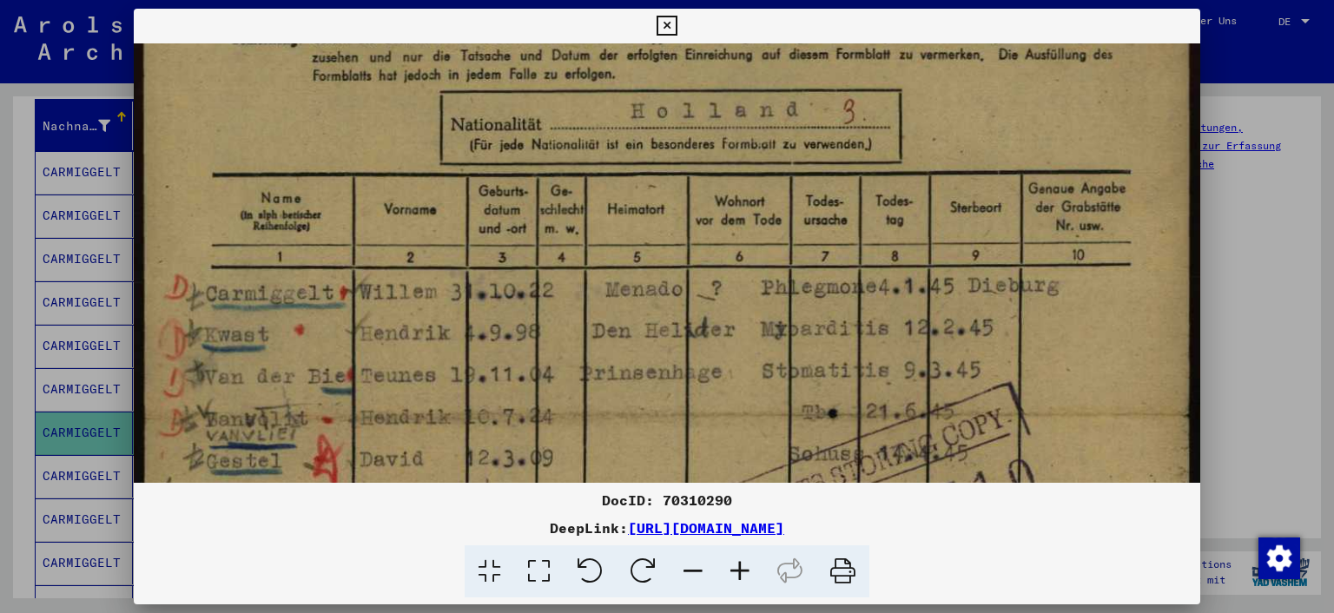
scroll to position [385, 0]
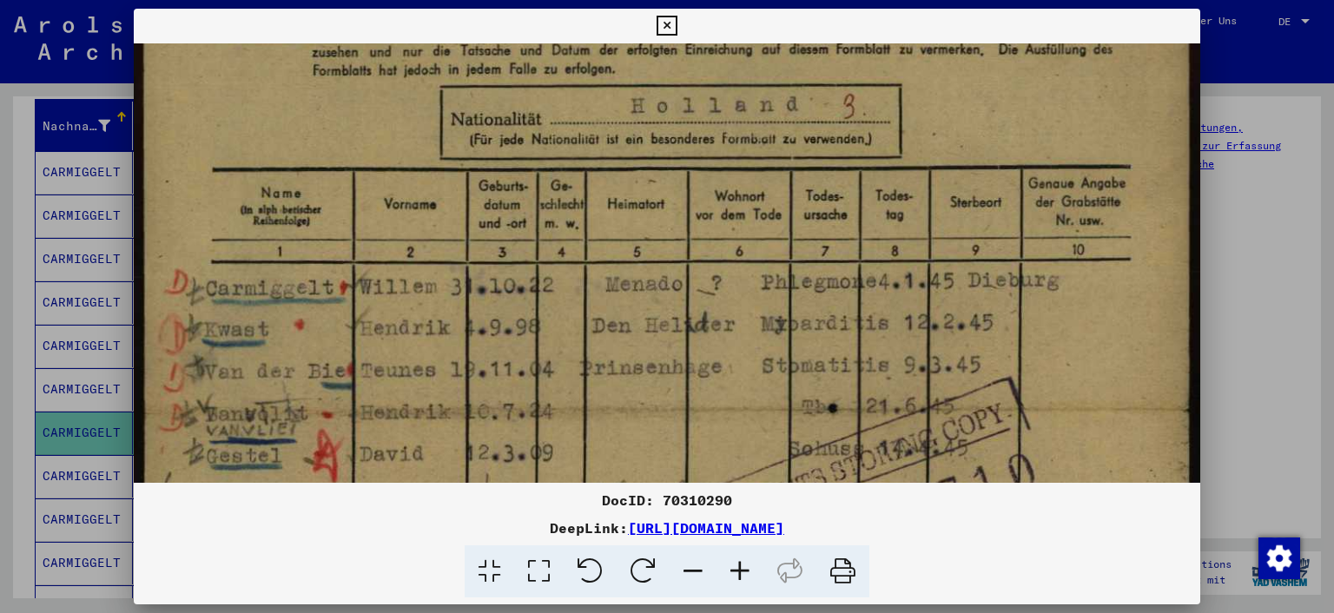
drag, startPoint x: 631, startPoint y: 315, endPoint x: 650, endPoint y: 208, distance: 109.3
click at [650, 208] on img at bounding box center [667, 407] width 1067 height 1499
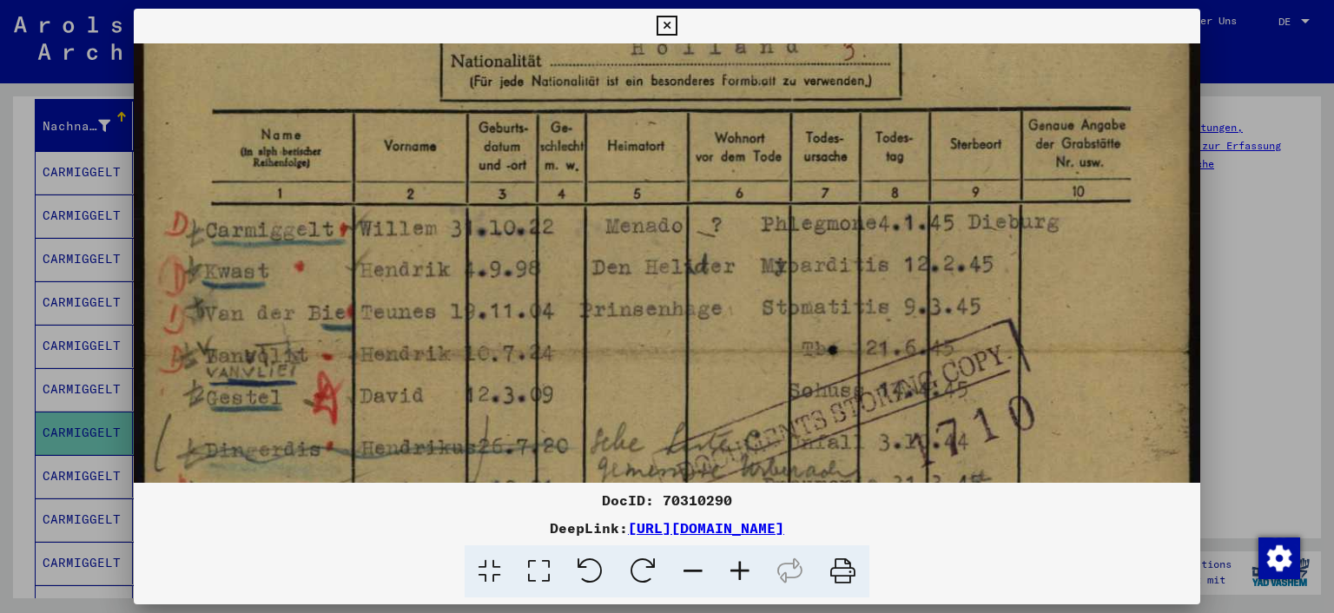
scroll to position [499, 0]
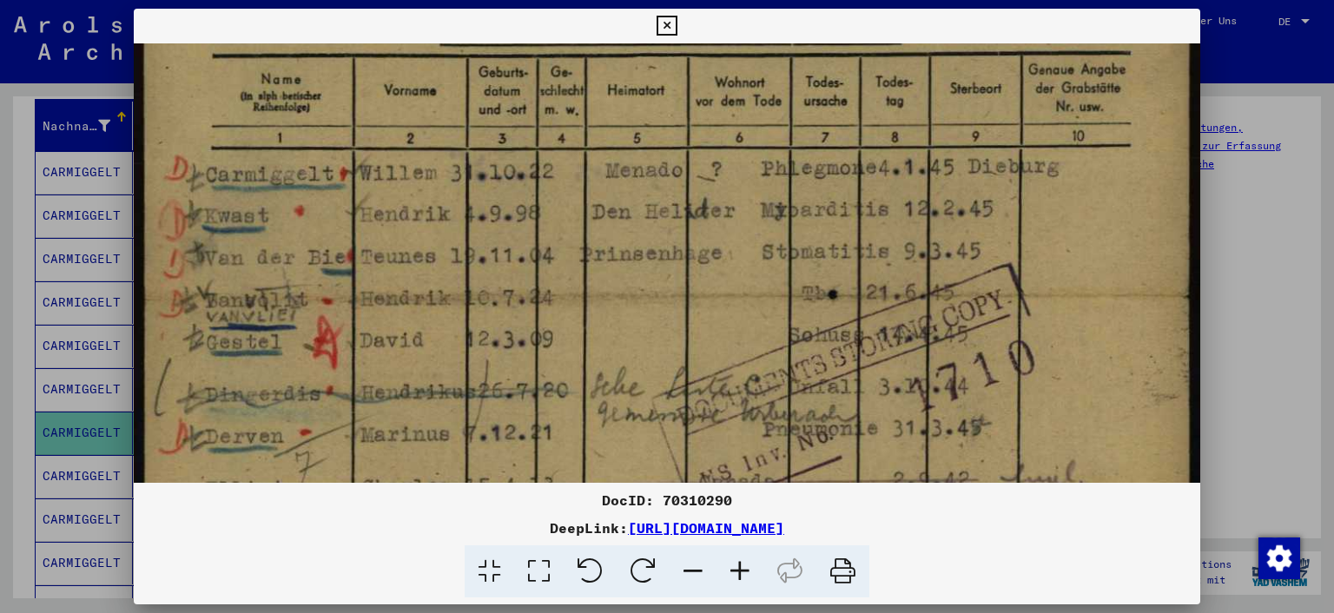
drag, startPoint x: 643, startPoint y: 276, endPoint x: 653, endPoint y: 167, distance: 109.8
click at [653, 167] on img at bounding box center [667, 293] width 1067 height 1499
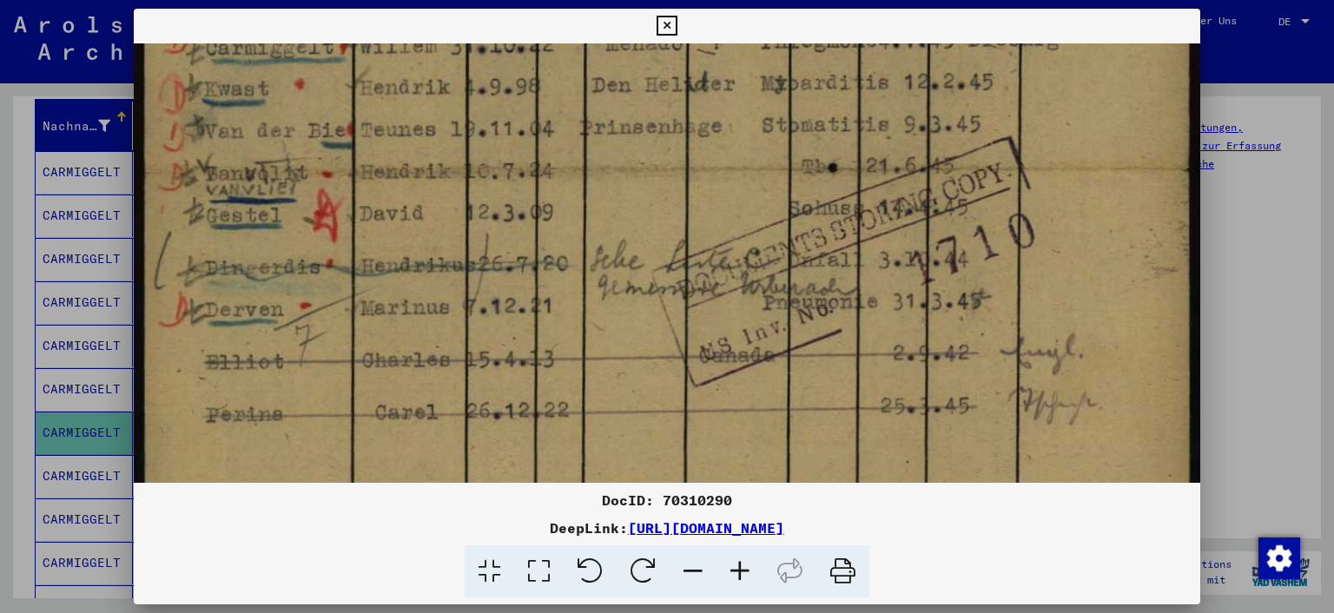
scroll to position [629, 0]
drag, startPoint x: 671, startPoint y: 323, endPoint x: 669, endPoint y: 194, distance: 128.5
click at [669, 194] on img at bounding box center [667, 163] width 1067 height 1499
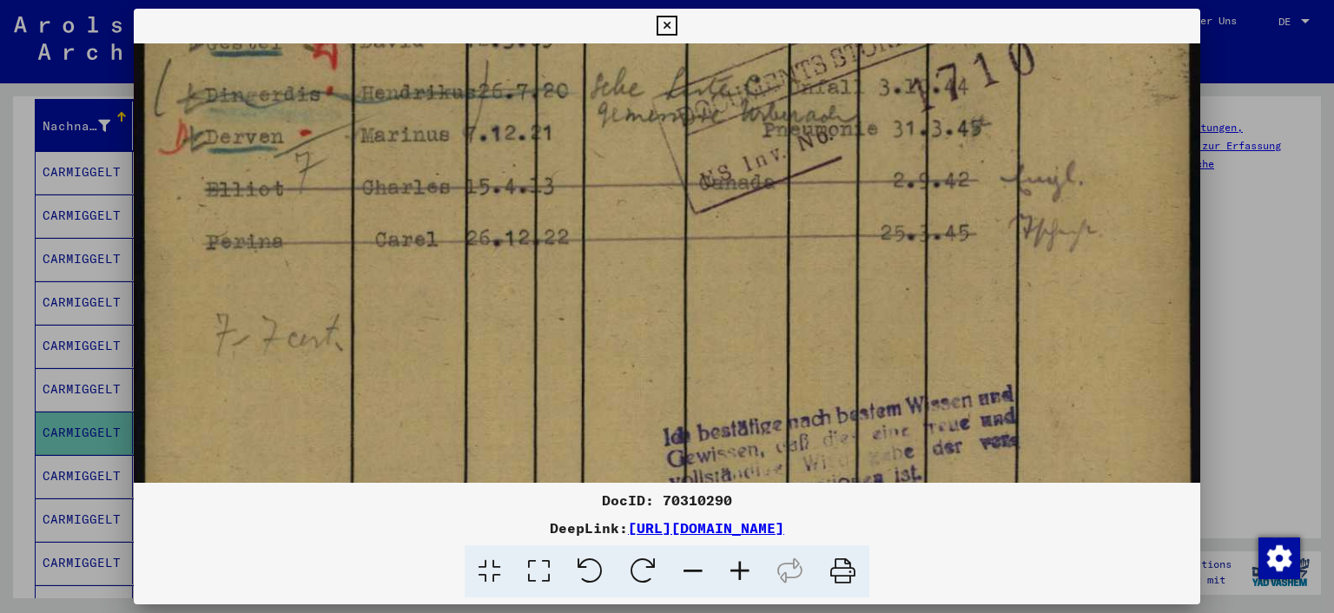
scroll to position [801, 0]
drag, startPoint x: 708, startPoint y: 306, endPoint x: 702, endPoint y: 143, distance: 163.4
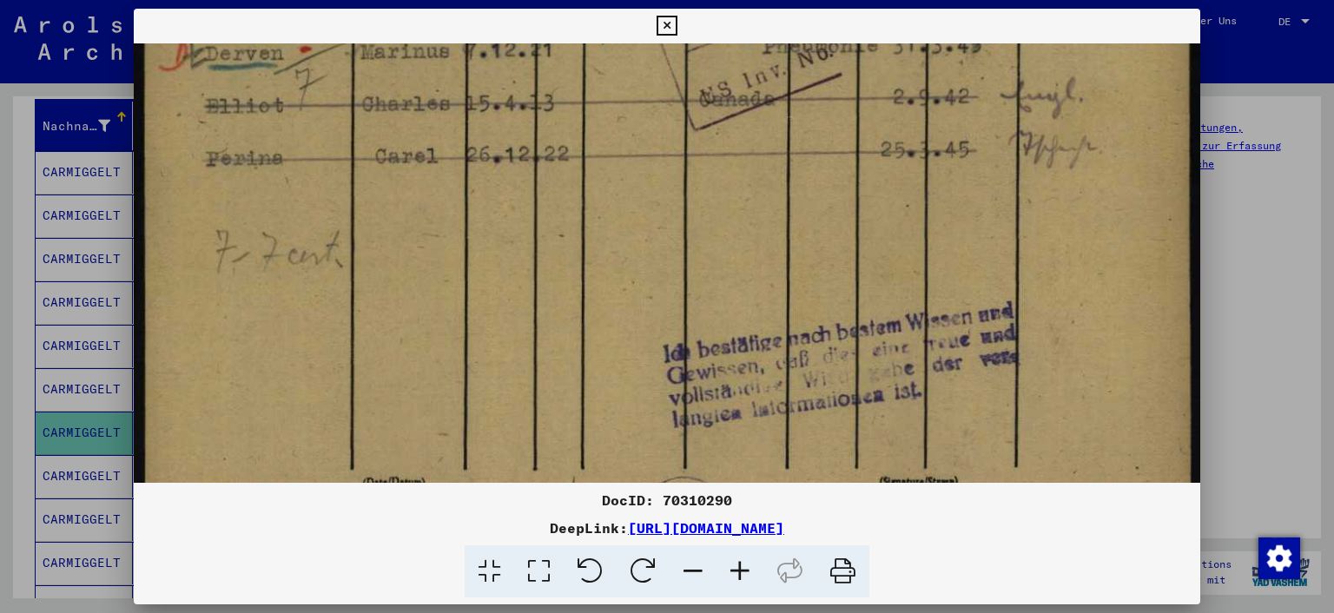
scroll to position [890, 0]
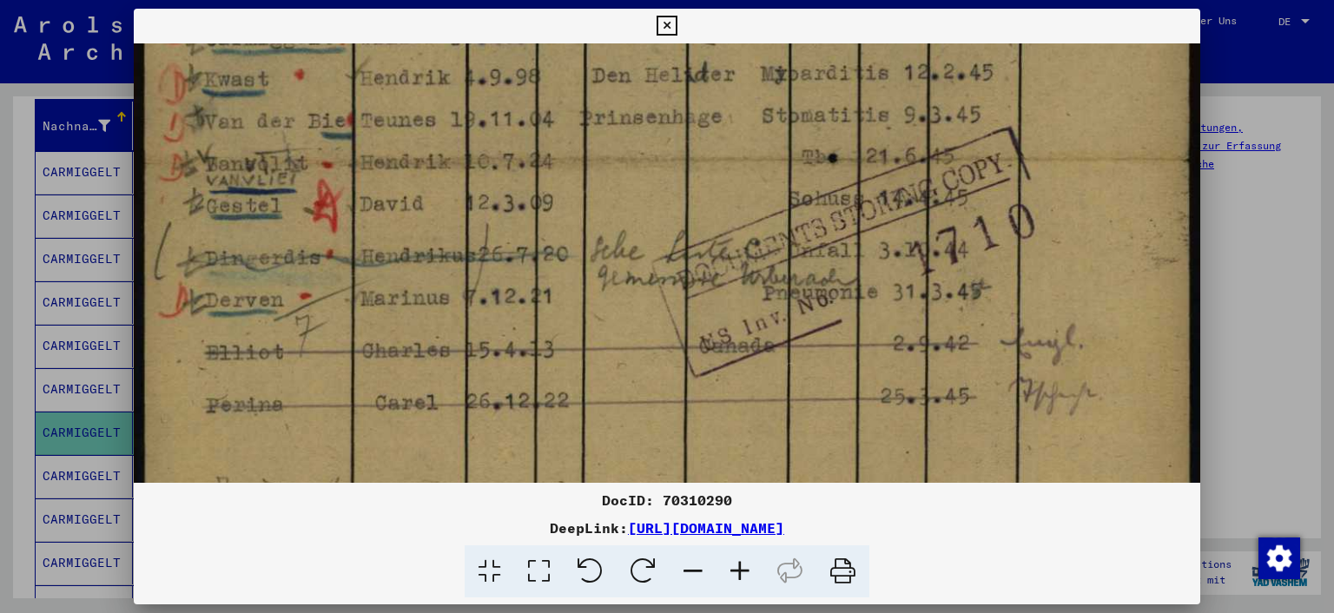
drag, startPoint x: 715, startPoint y: 249, endPoint x: 715, endPoint y: 421, distance: 171.9
click at [715, 421] on img at bounding box center [667, 157] width 1067 height 1499
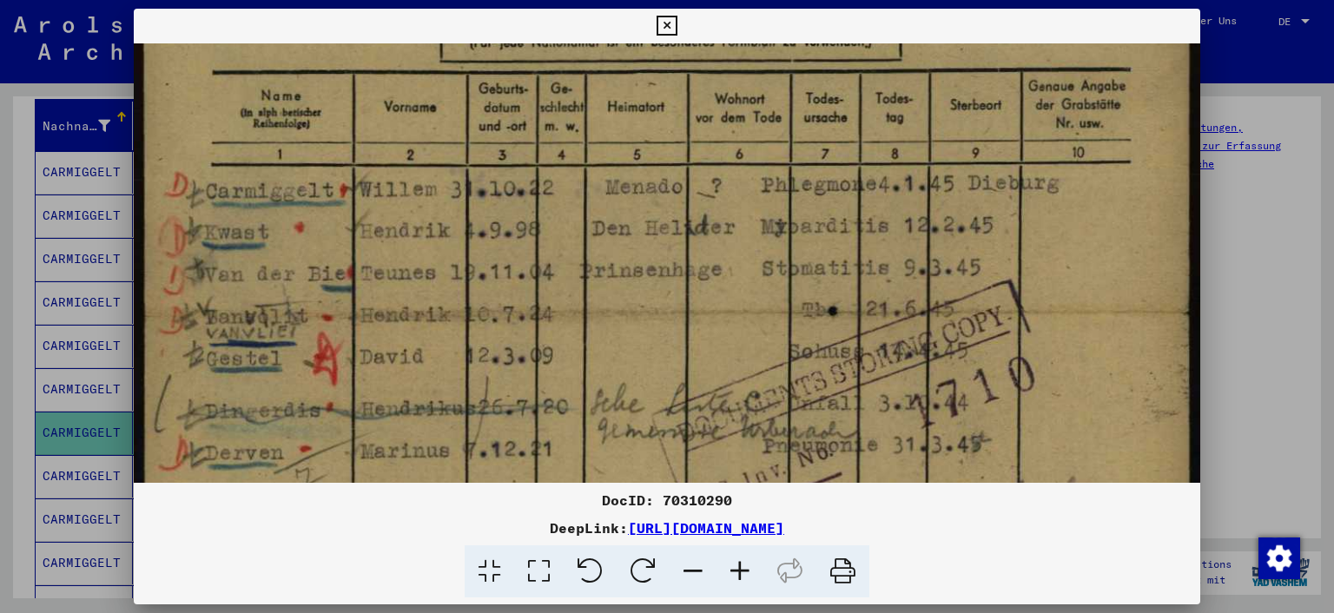
scroll to position [467, 0]
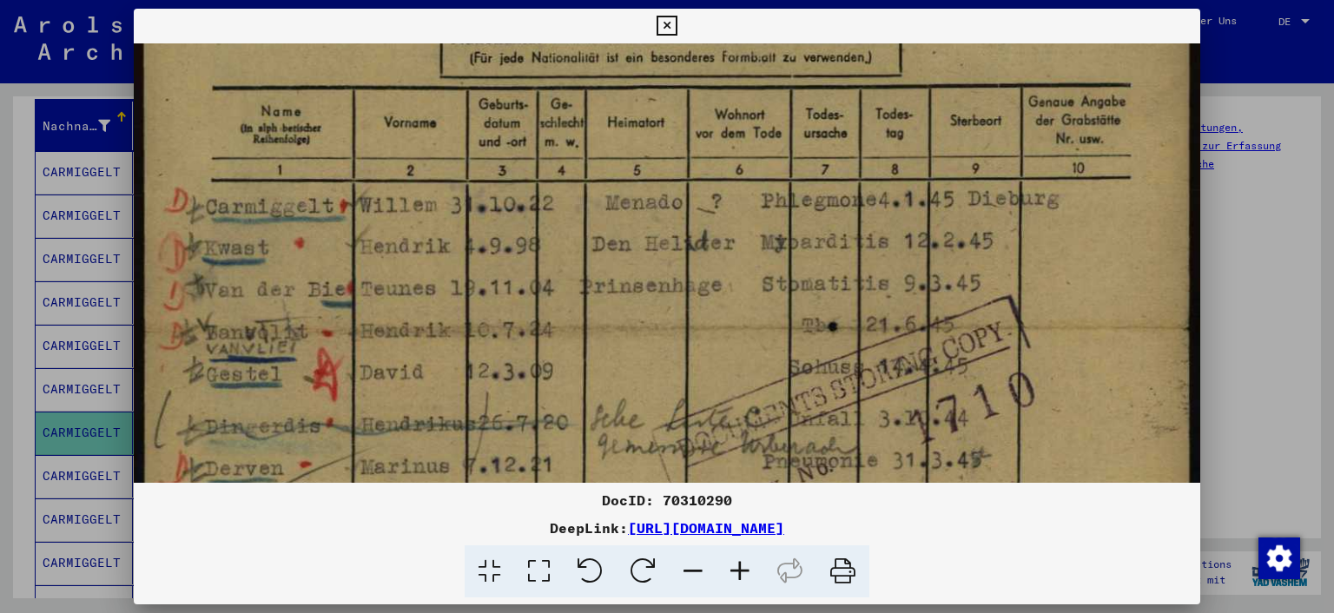
drag, startPoint x: 721, startPoint y: 196, endPoint x: 721, endPoint y: 366, distance: 170.2
click at [721, 366] on img at bounding box center [667, 325] width 1067 height 1499
click at [669, 16] on icon at bounding box center [666, 26] width 20 height 21
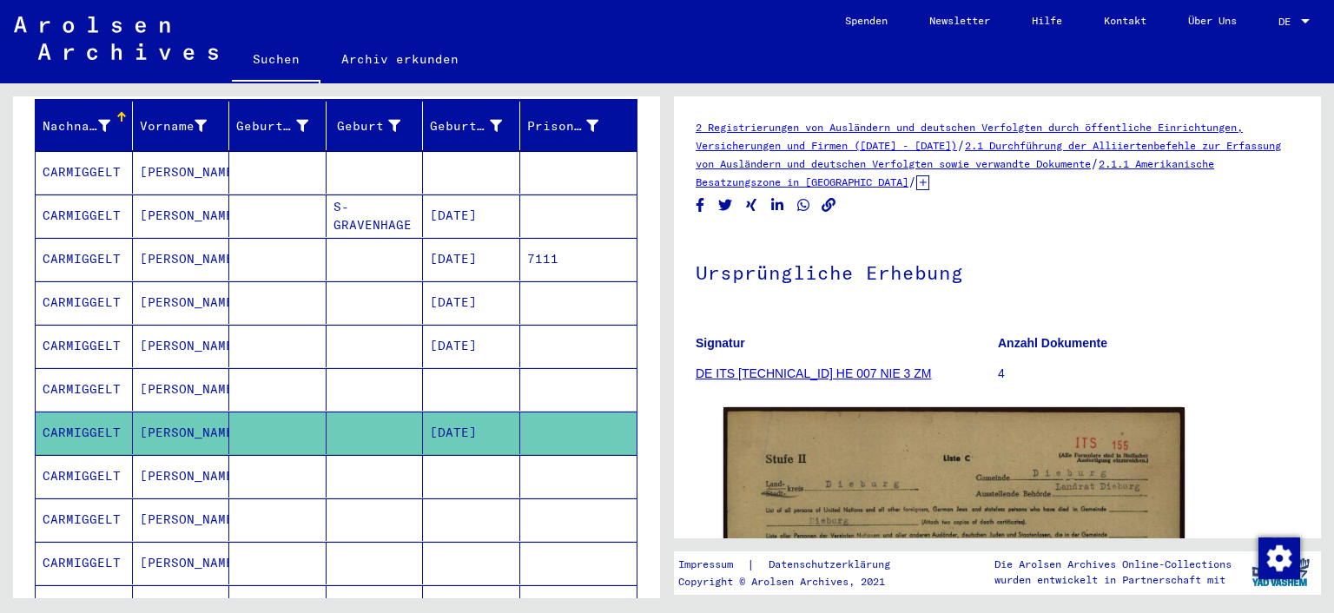
click at [82, 455] on mat-cell "CARMIGGELT" at bounding box center [84, 476] width 97 height 43
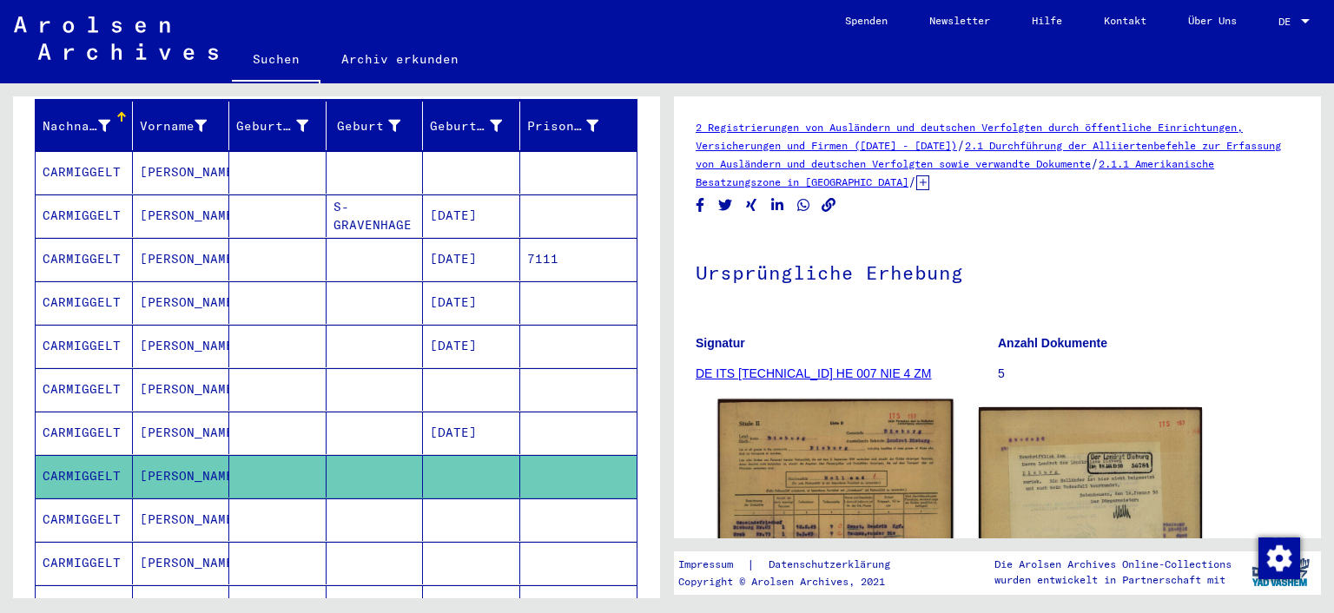
click at [787, 461] on img at bounding box center [835, 563] width 234 height 329
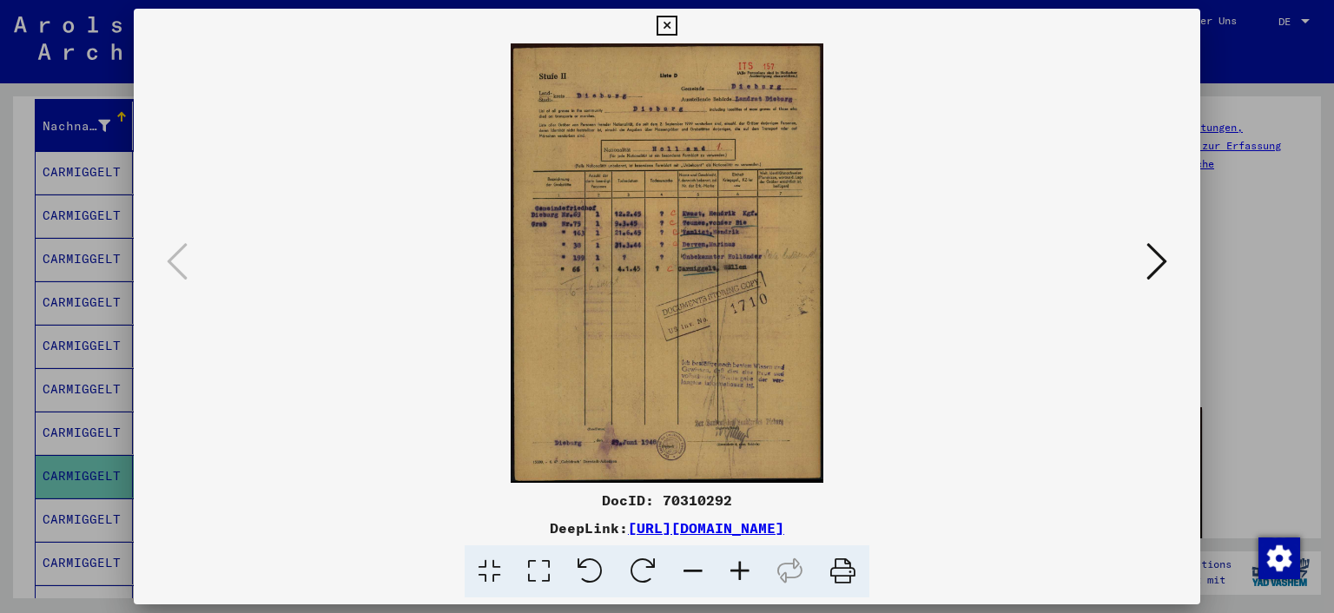
click at [537, 572] on icon at bounding box center [538, 571] width 49 height 53
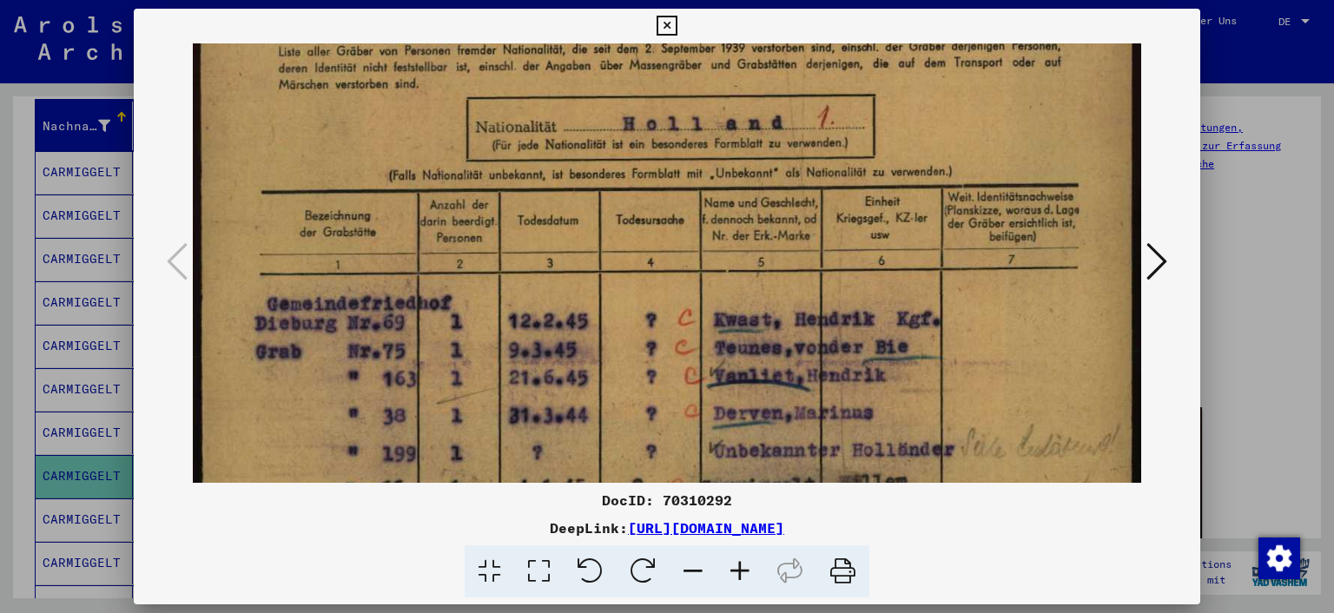
scroll to position [243, 0]
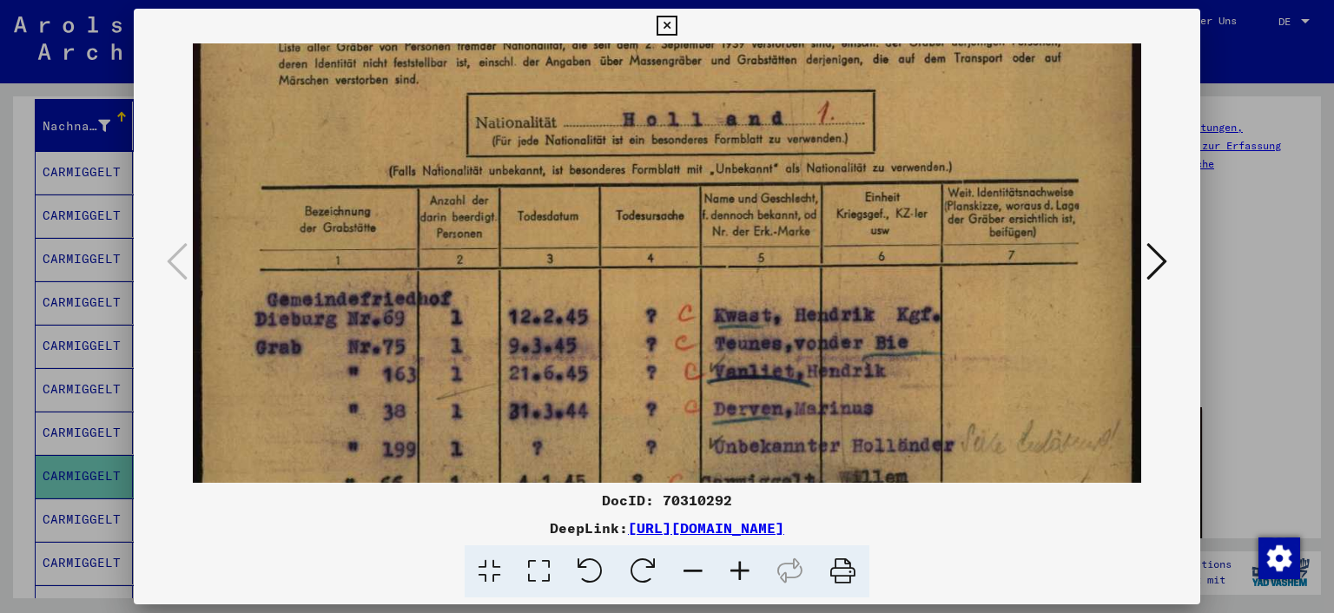
drag, startPoint x: 564, startPoint y: 372, endPoint x: 563, endPoint y: 129, distance: 242.2
click at [563, 129] on img at bounding box center [667, 465] width 949 height 1331
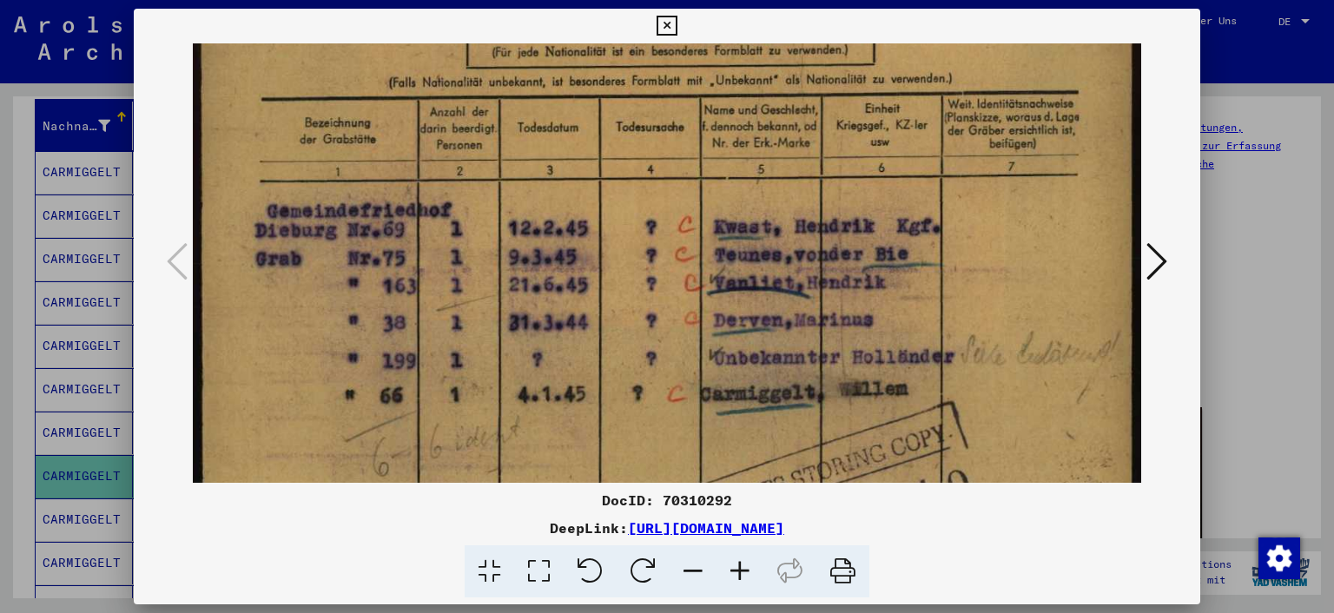
scroll to position [335, 0]
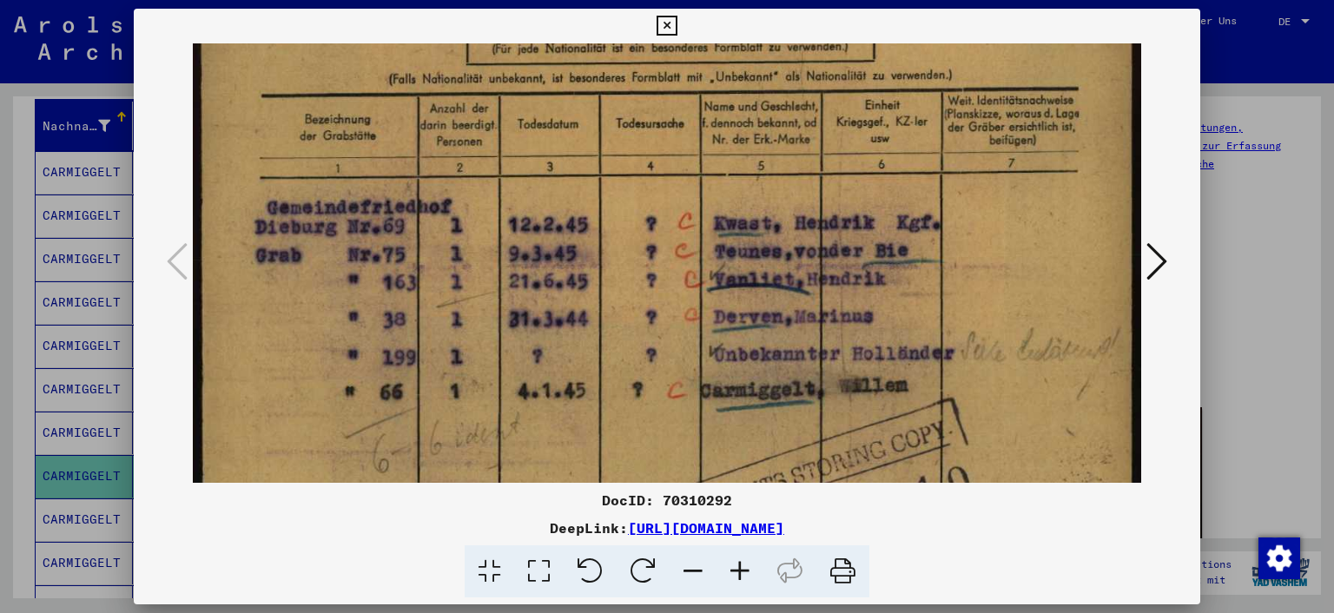
drag, startPoint x: 545, startPoint y: 251, endPoint x: 532, endPoint y: 161, distance: 91.2
click at [532, 161] on img at bounding box center [667, 373] width 949 height 1331
click at [670, 27] on icon at bounding box center [666, 26] width 20 height 21
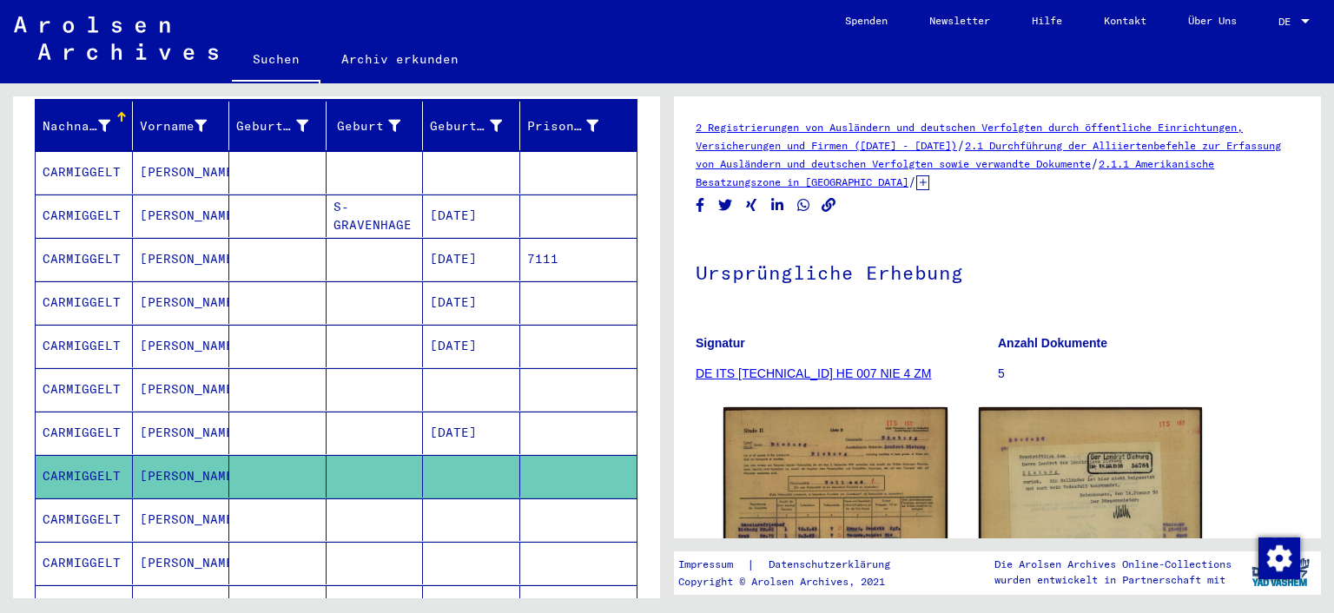
click at [76, 498] on mat-cell "CARMIGGELT" at bounding box center [84, 519] width 97 height 43
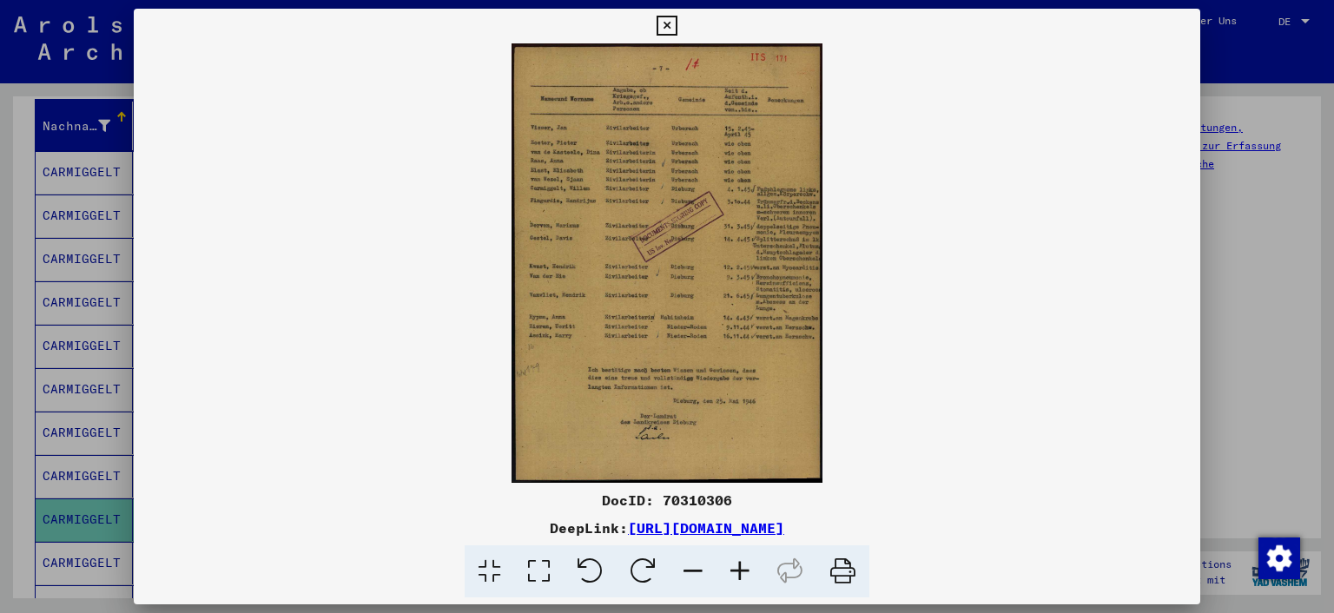
drag, startPoint x: 536, startPoint y: 569, endPoint x: 547, endPoint y: 557, distance: 16.6
click at [537, 569] on icon at bounding box center [538, 571] width 49 height 53
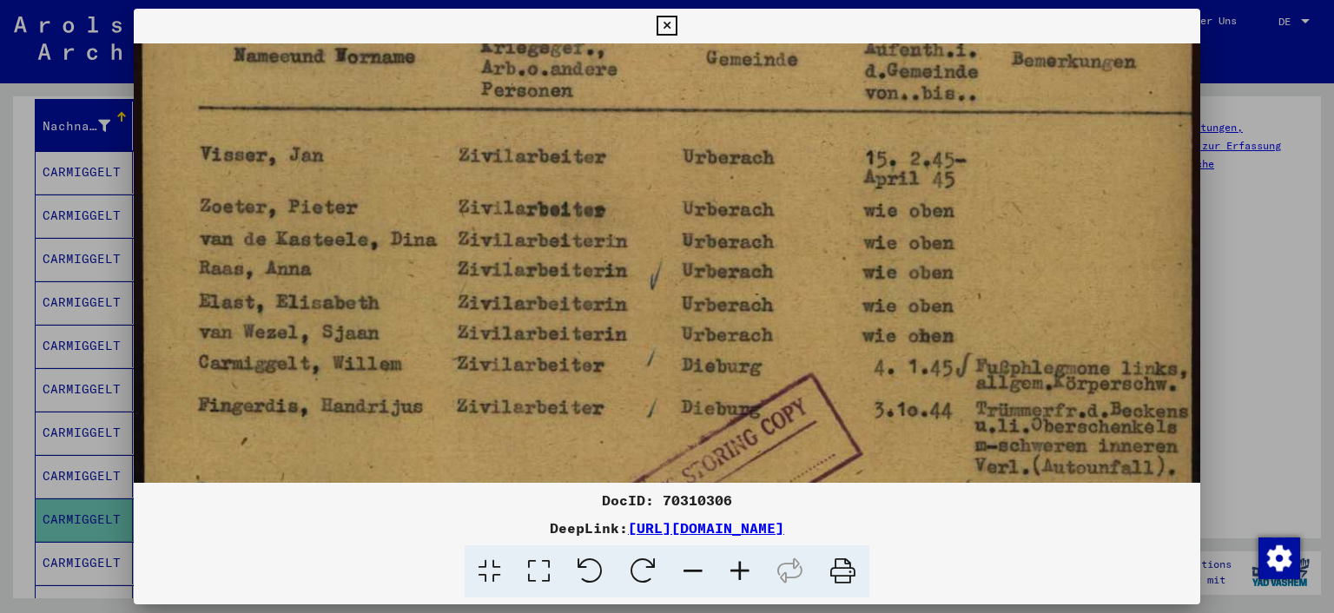
scroll to position [181, 0]
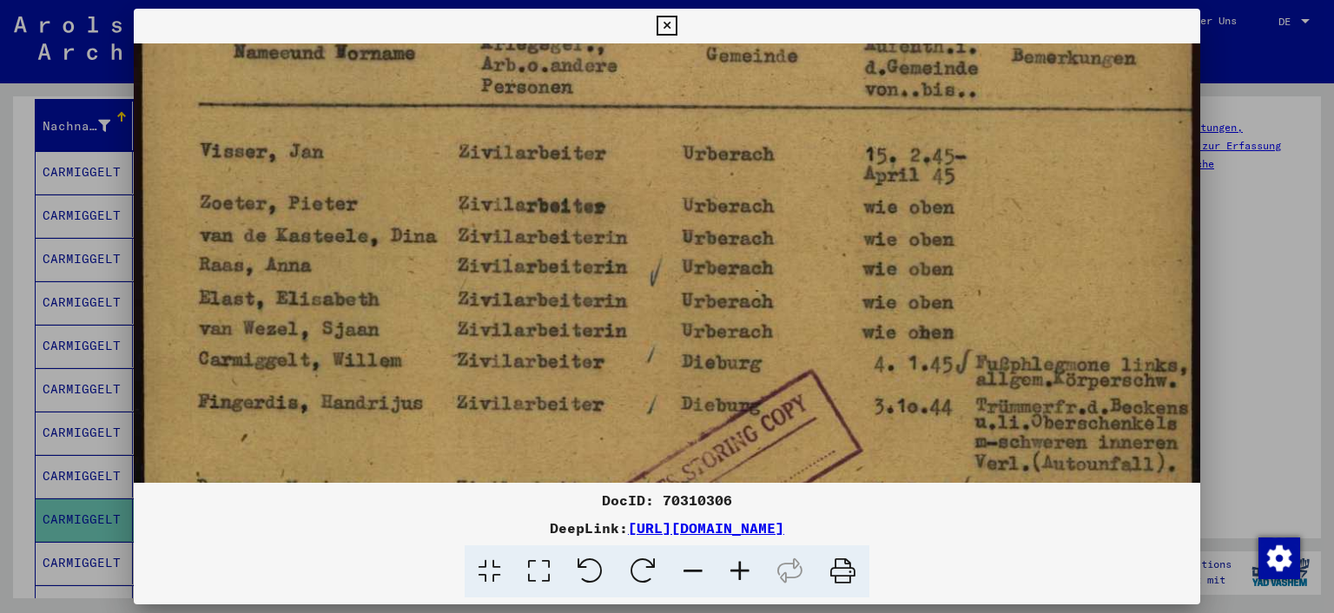
drag, startPoint x: 625, startPoint y: 364, endPoint x: 648, endPoint y: 187, distance: 178.5
click at [648, 187] on img at bounding box center [667, 618] width 1067 height 1512
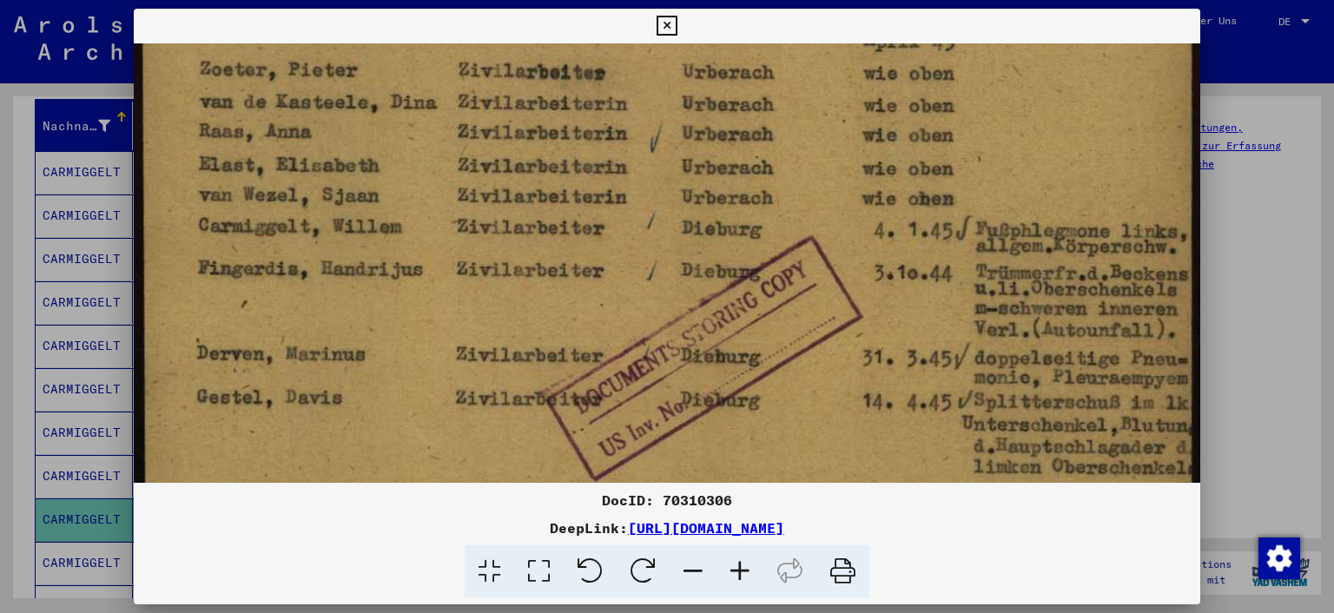
scroll to position [316, 0]
drag, startPoint x: 663, startPoint y: 326, endPoint x: 575, endPoint y: 197, distance: 156.1
click at [575, 197] on img at bounding box center [667, 483] width 1067 height 1512
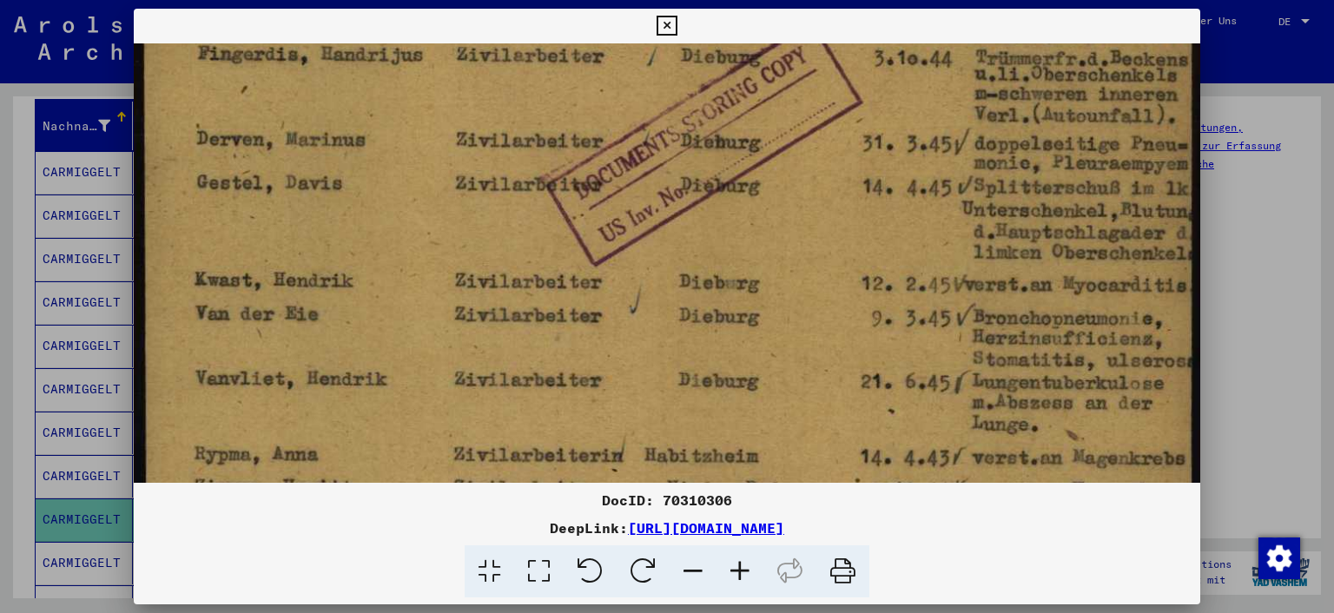
scroll to position [534, 0]
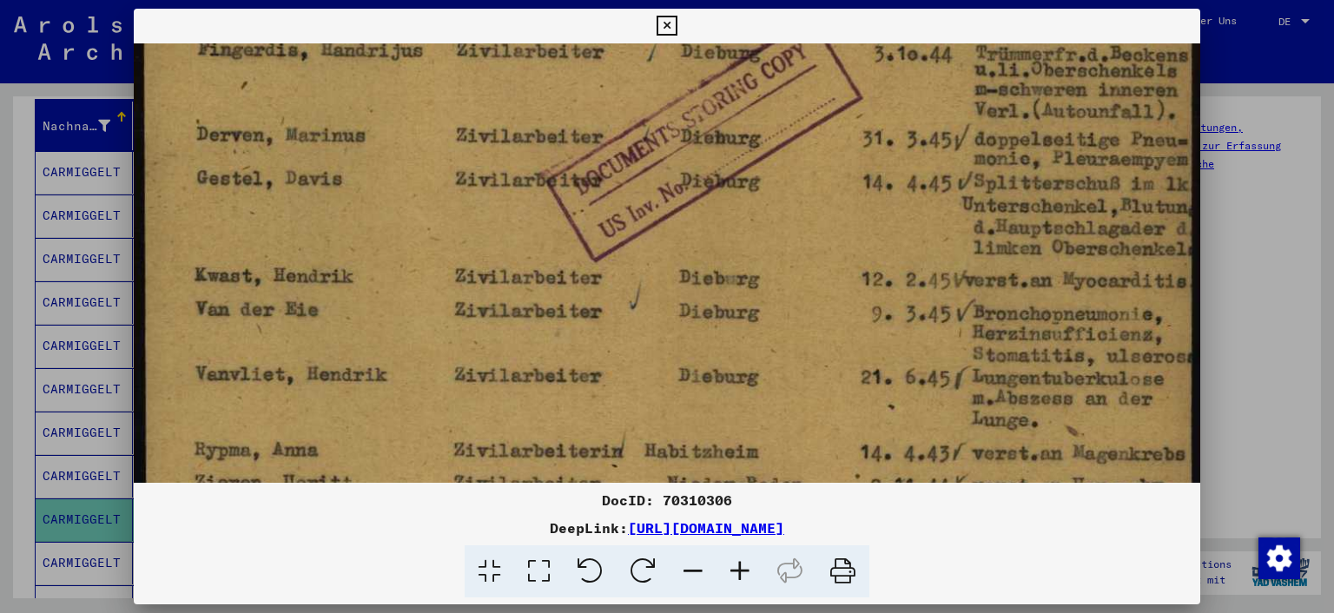
drag, startPoint x: 584, startPoint y: 306, endPoint x: 584, endPoint y: 96, distance: 209.2
click at [584, 96] on img at bounding box center [667, 265] width 1067 height 1512
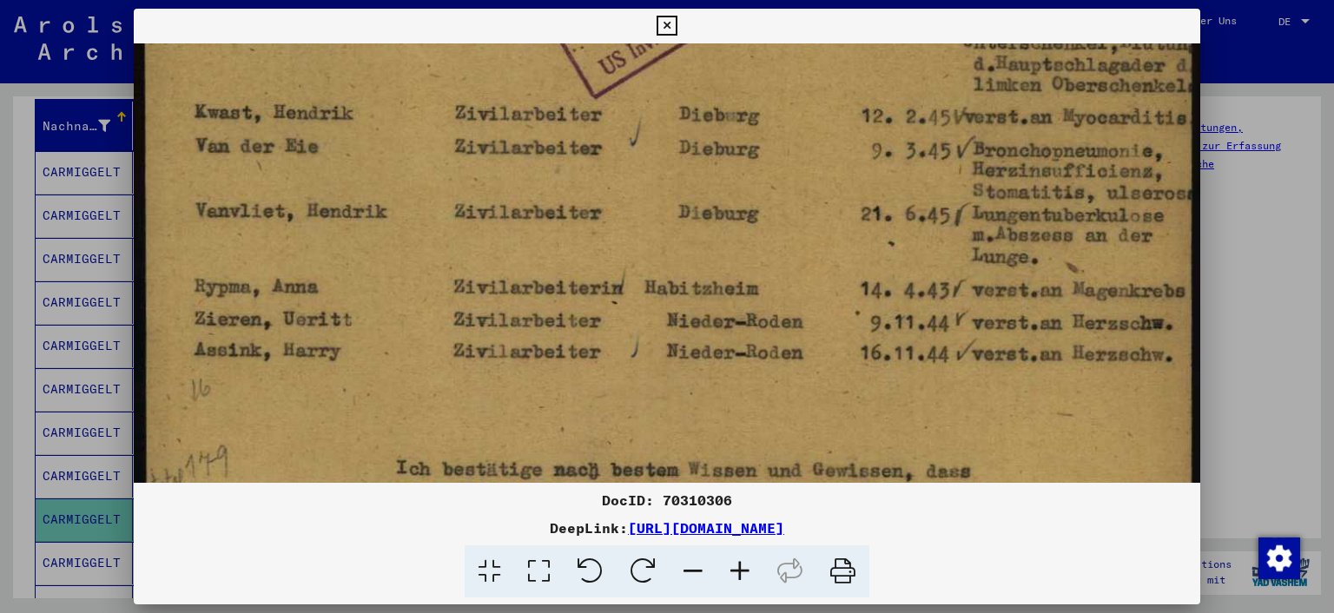
scroll to position [698, 0]
drag, startPoint x: 598, startPoint y: 314, endPoint x: 618, endPoint y: 153, distance: 162.7
click at [618, 153] on img at bounding box center [667, 101] width 1067 height 1512
click at [663, 22] on icon at bounding box center [666, 26] width 20 height 21
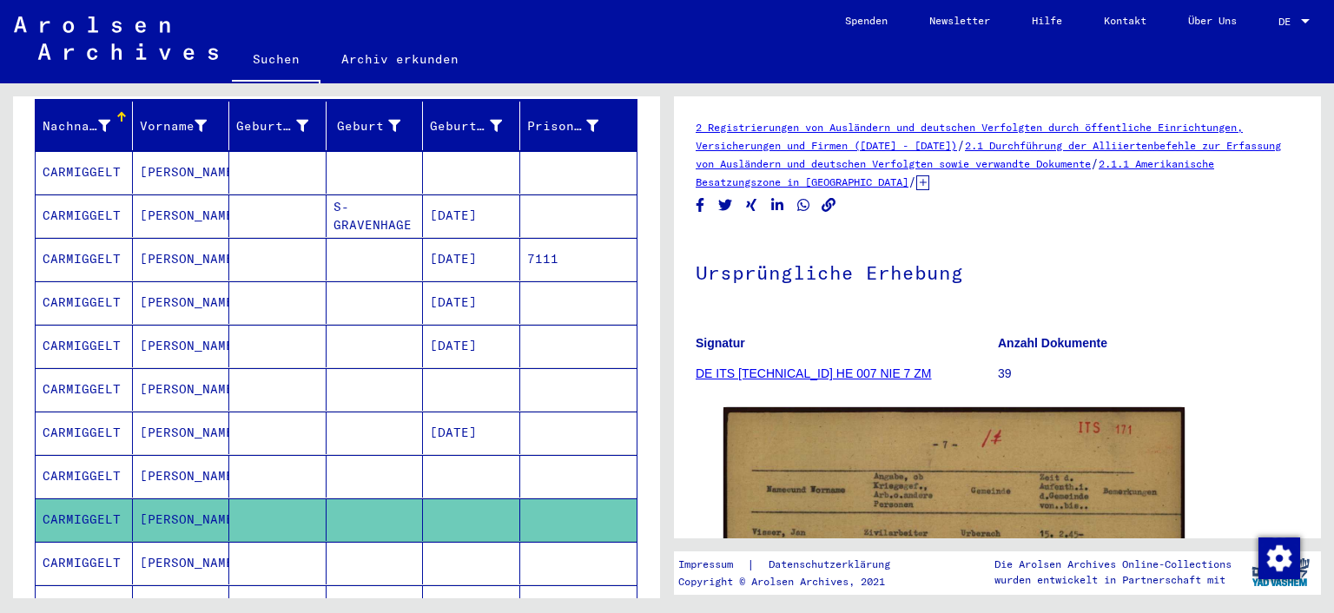
click at [67, 541] on icon at bounding box center [71, 543] width 43 height 69
click at [73, 532] on icon at bounding box center [71, 543] width 43 height 69
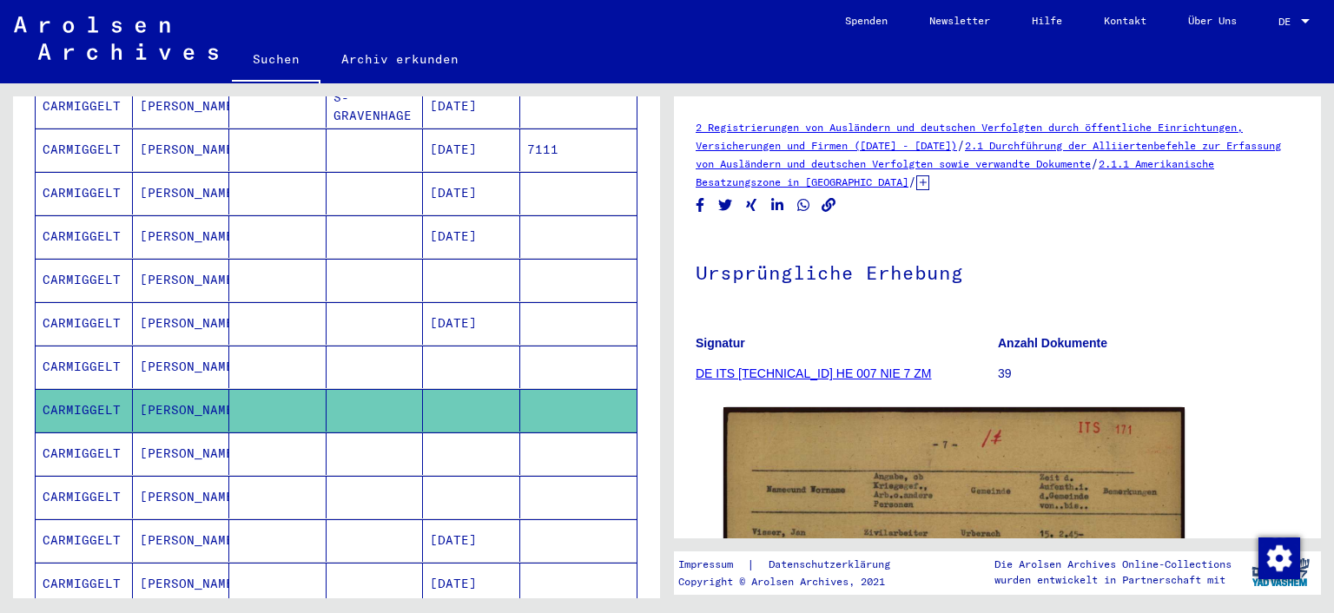
scroll to position [427, 0]
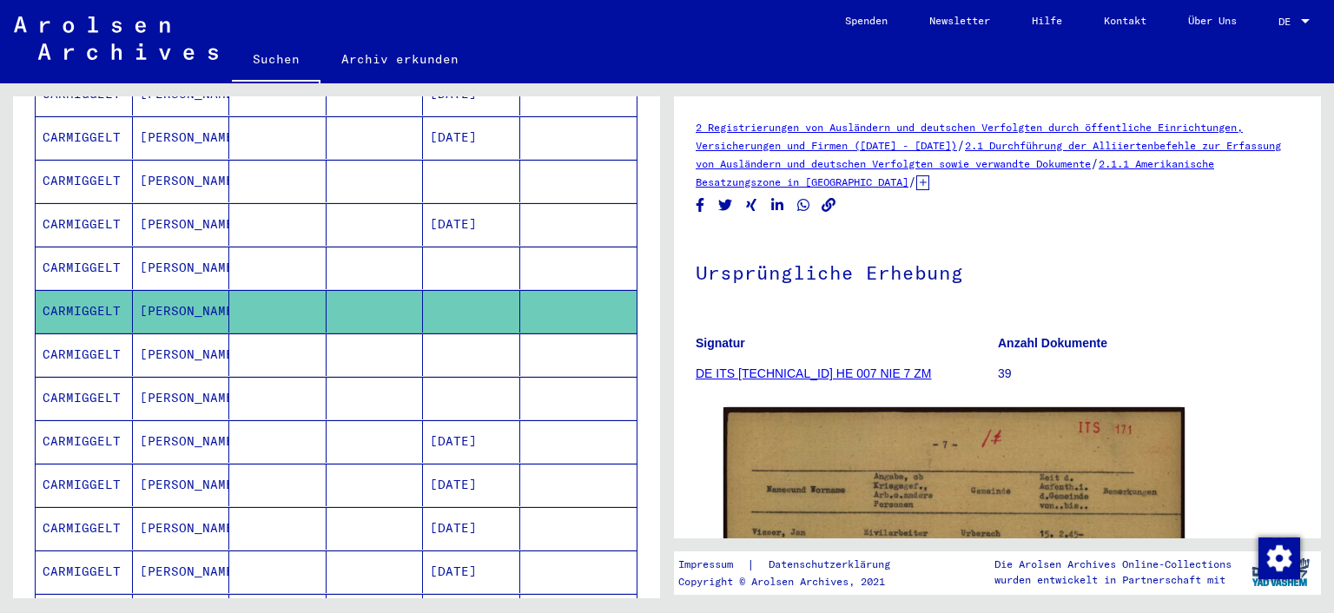
click at [75, 333] on mat-cell "CARMIGGELT" at bounding box center [84, 354] width 97 height 43
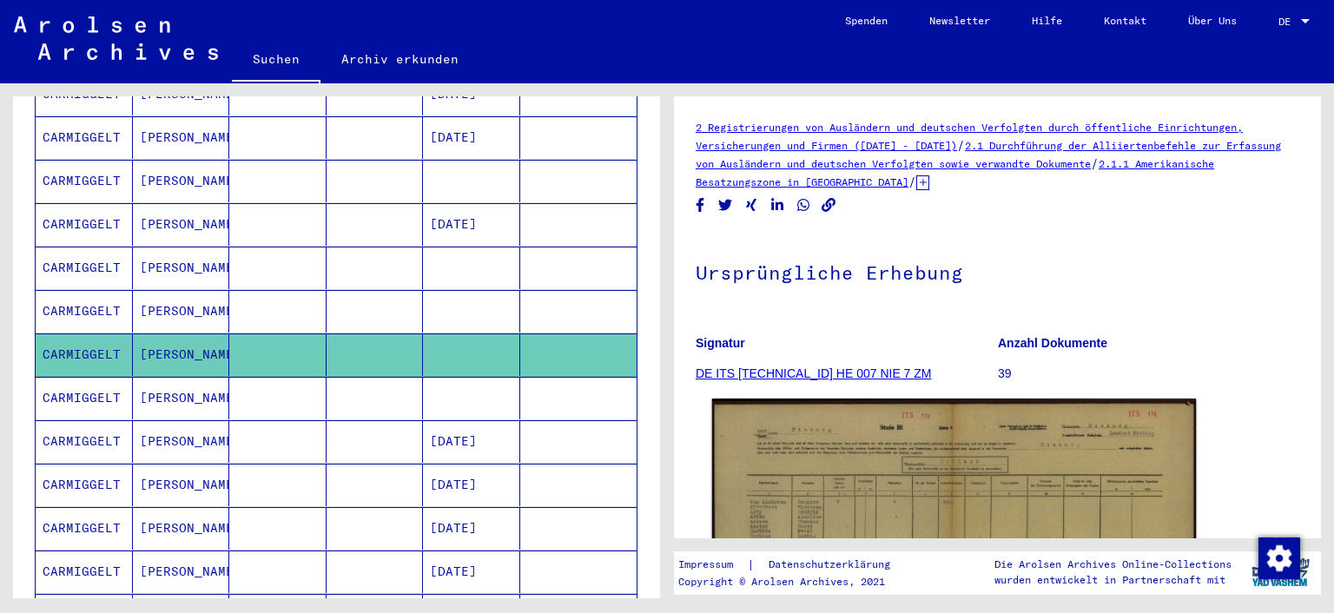
click at [830, 495] on img at bounding box center [954, 571] width 484 height 345
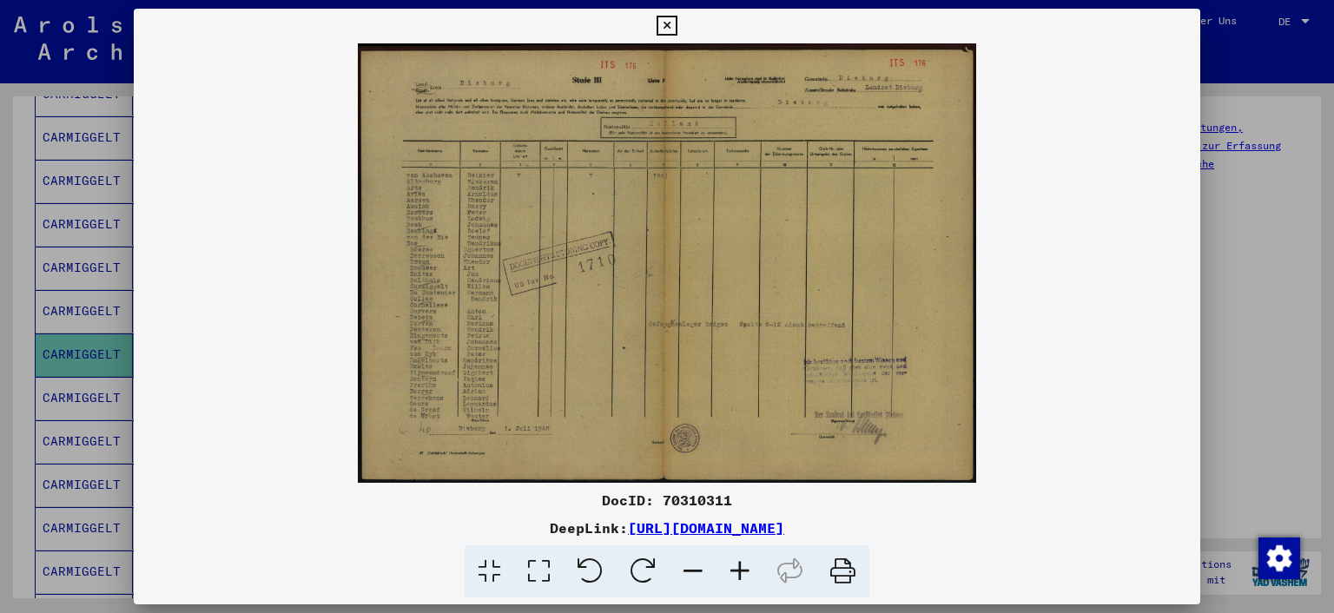
click at [534, 572] on icon at bounding box center [538, 571] width 49 height 53
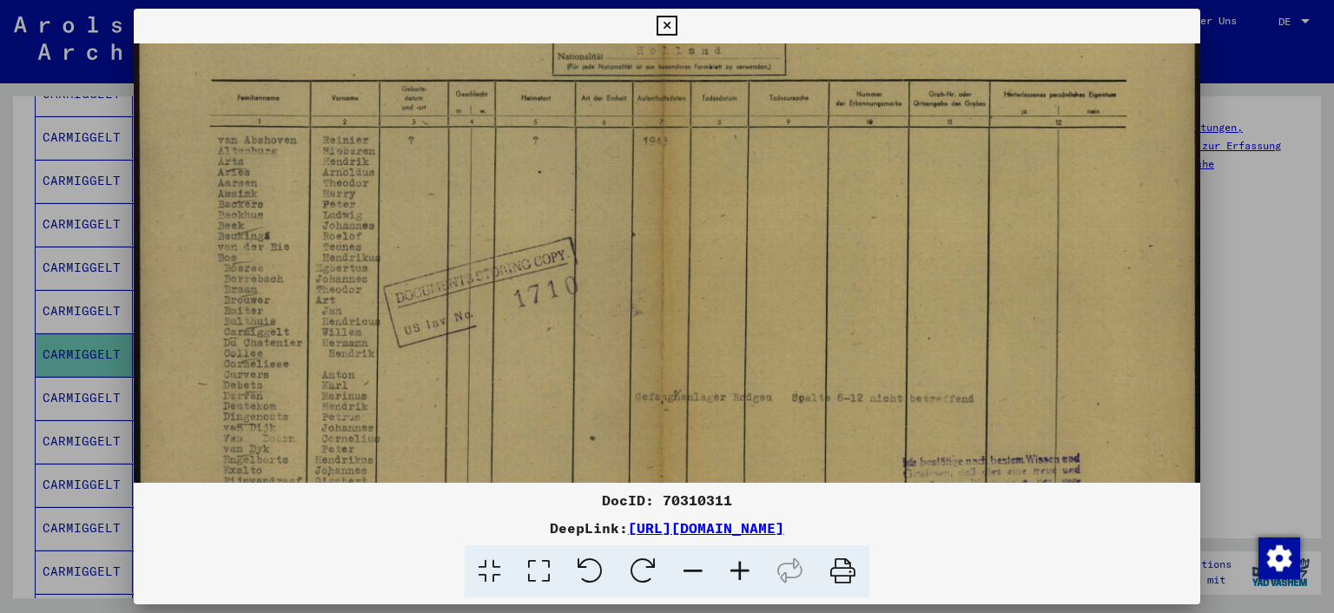
scroll to position [135, 0]
drag, startPoint x: 587, startPoint y: 299, endPoint x: 619, endPoint y: 165, distance: 137.5
click at [619, 165] on img at bounding box center [667, 287] width 1067 height 759
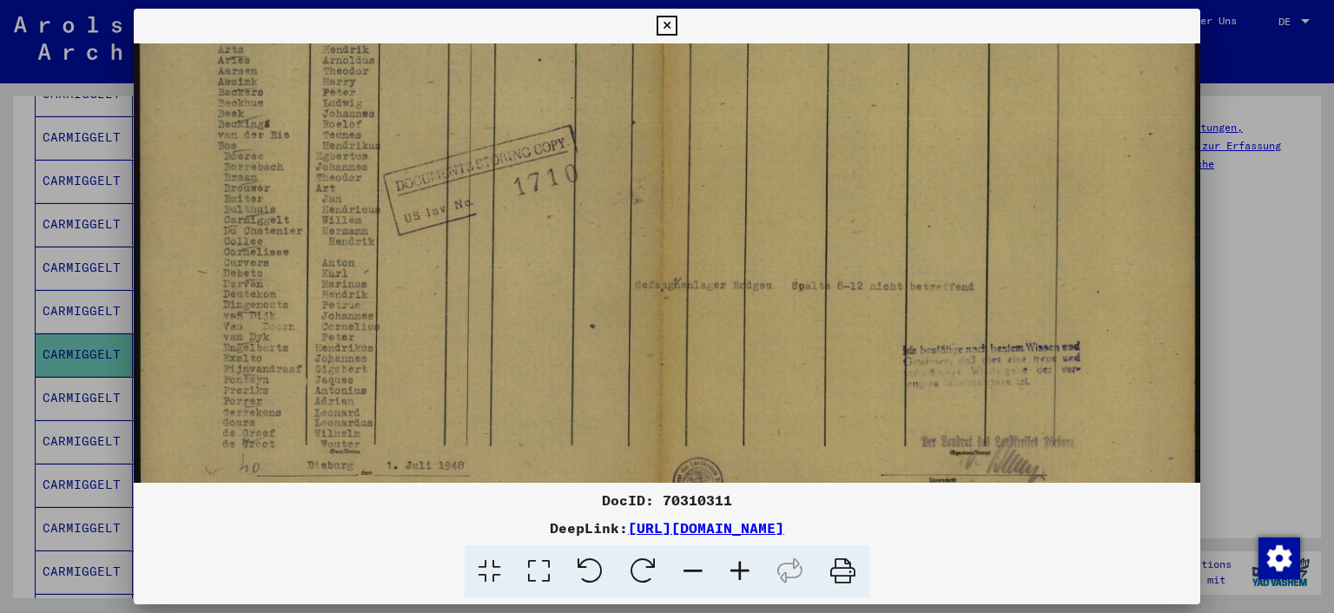
scroll to position [245, 0]
drag, startPoint x: 527, startPoint y: 367, endPoint x: 542, endPoint y: 260, distance: 108.7
click at [542, 260] on img at bounding box center [667, 178] width 1067 height 759
click at [667, 23] on icon at bounding box center [666, 26] width 20 height 21
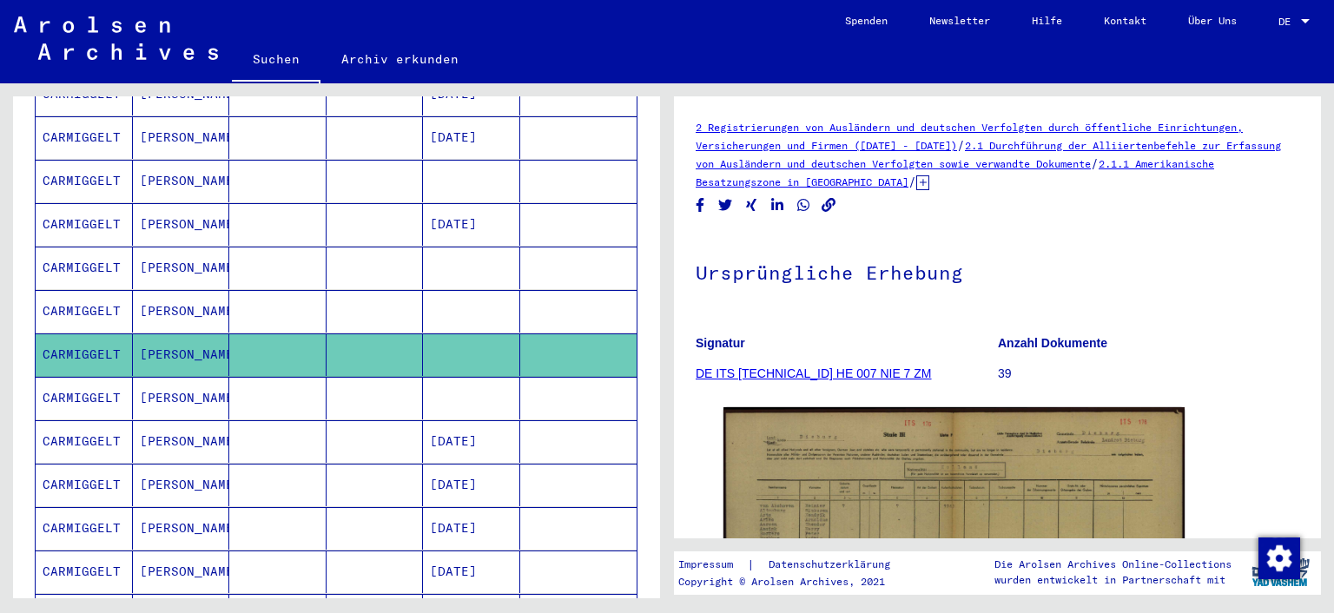
click at [80, 377] on mat-cell "CARMIGGELT" at bounding box center [84, 398] width 97 height 43
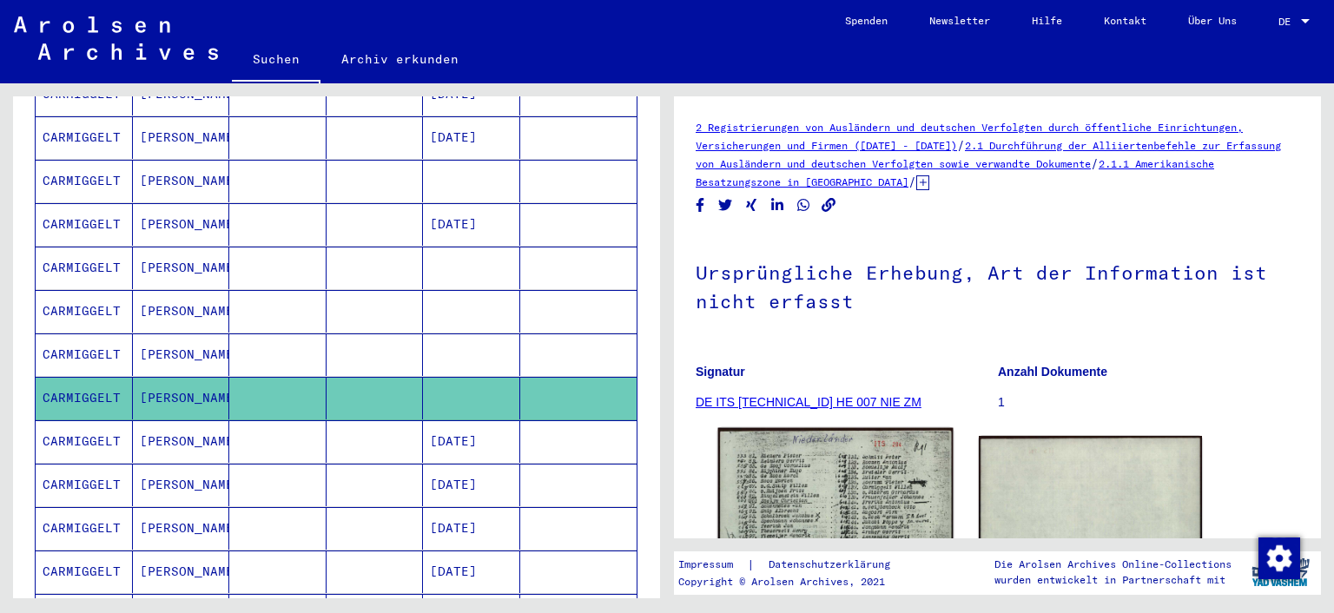
click at [807, 521] on img at bounding box center [835, 593] width 234 height 330
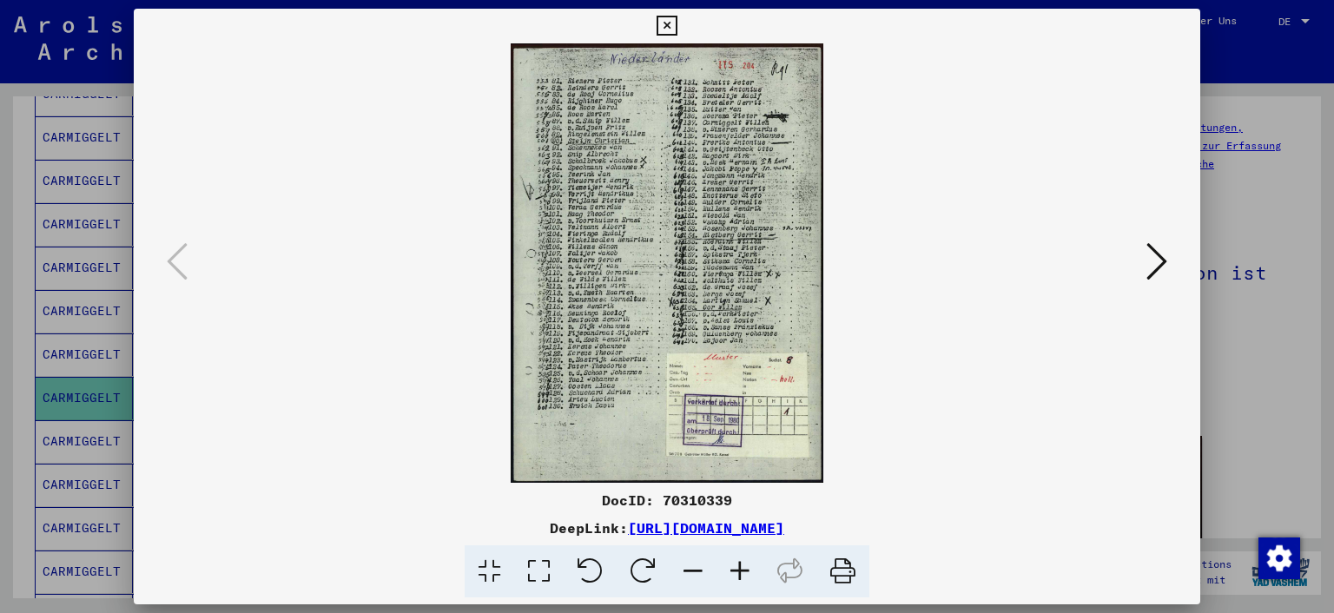
click at [667, 25] on icon at bounding box center [666, 26] width 20 height 21
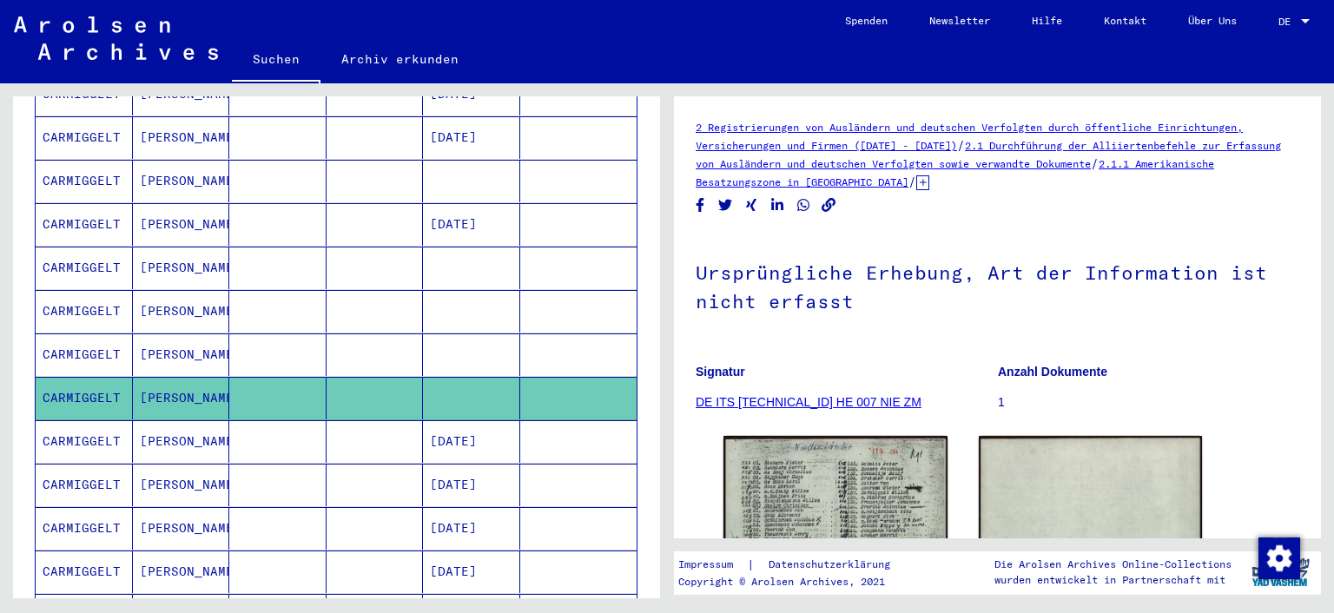
click at [929, 183] on icon at bounding box center [922, 182] width 13 height 15
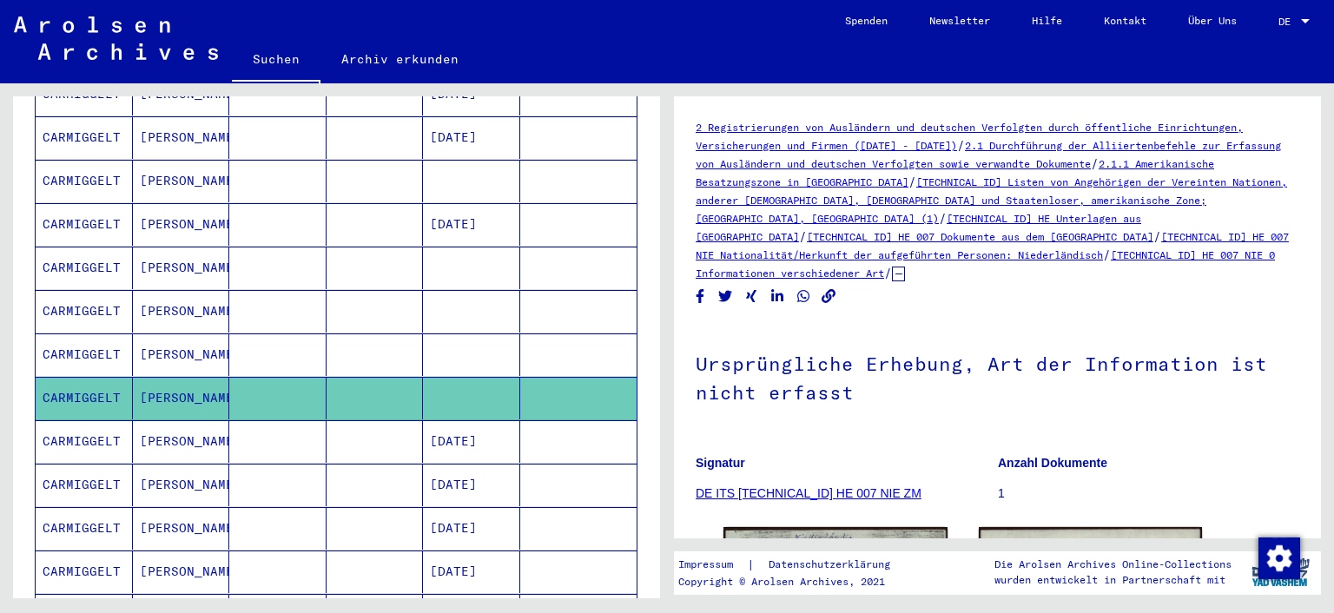
click at [842, 486] on link "DE ITS [TECHNICAL_ID] HE 007 NIE ZM" at bounding box center [808, 493] width 226 height 14
click at [840, 486] on link "DE ITS [TECHNICAL_ID] HE 007 NIE ZM" at bounding box center [808, 493] width 226 height 14
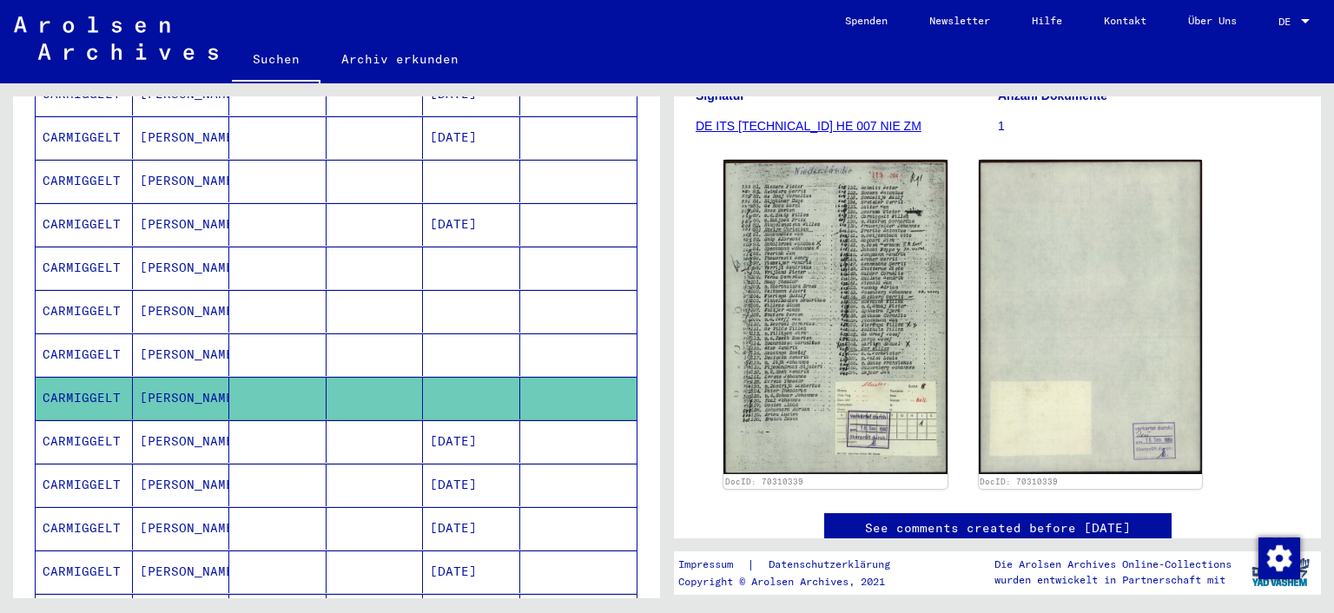
scroll to position [369, 0]
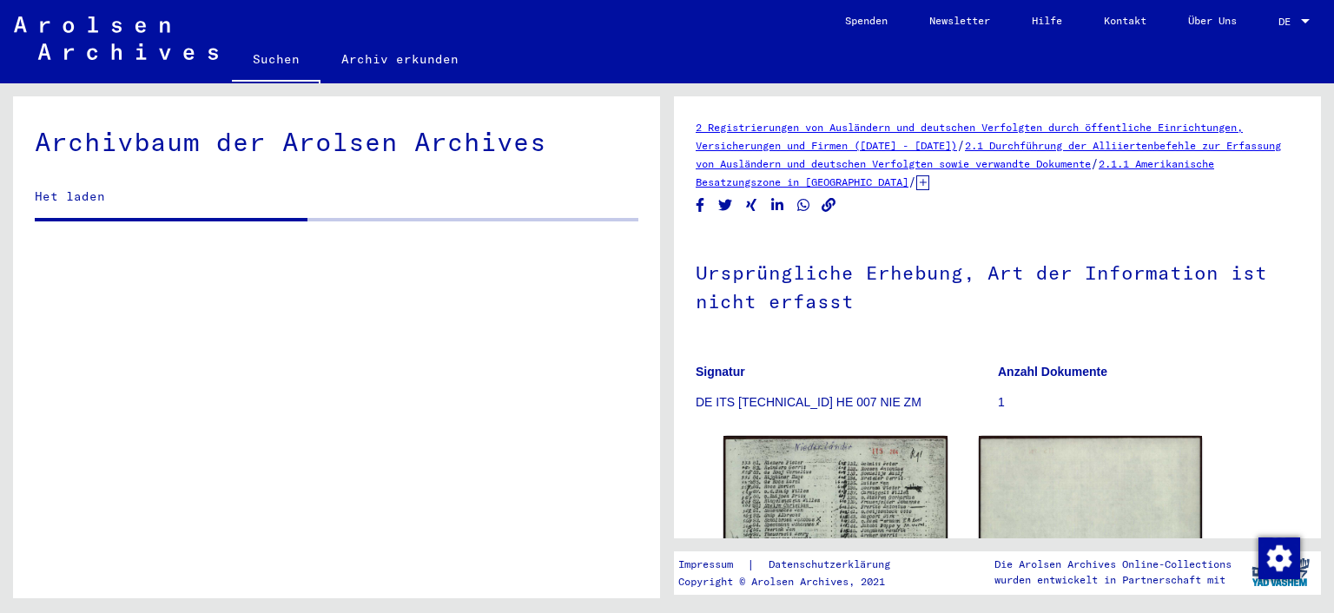
scroll to position [2320, 0]
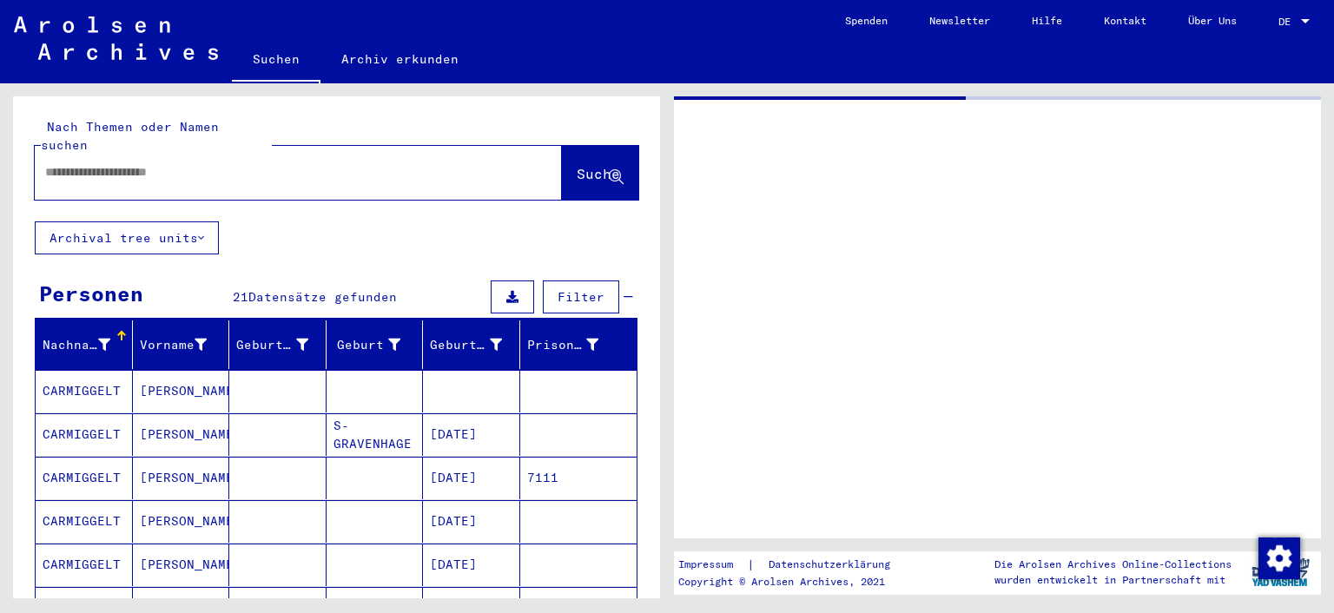
type input "********"
